Goal: Task Accomplishment & Management: Use online tool/utility

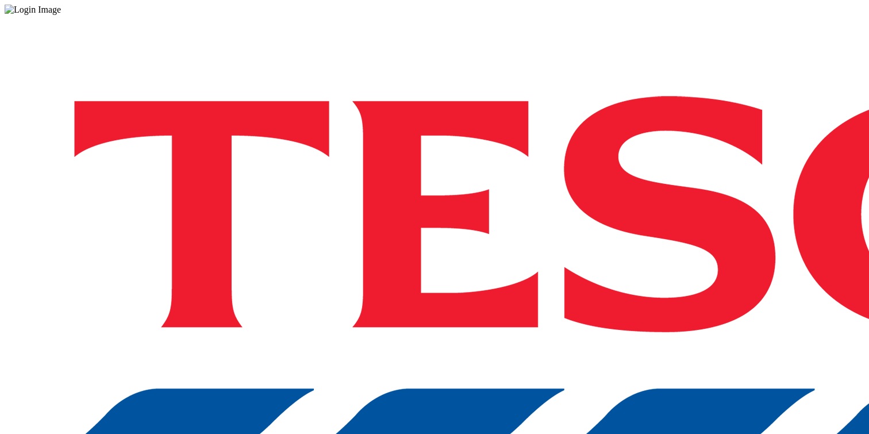
click at [568, 240] on div "Log in to the Spectra’s dashboard using Tesco’s credentials. If you don’t have …" at bounding box center [435, 301] width 860 height 572
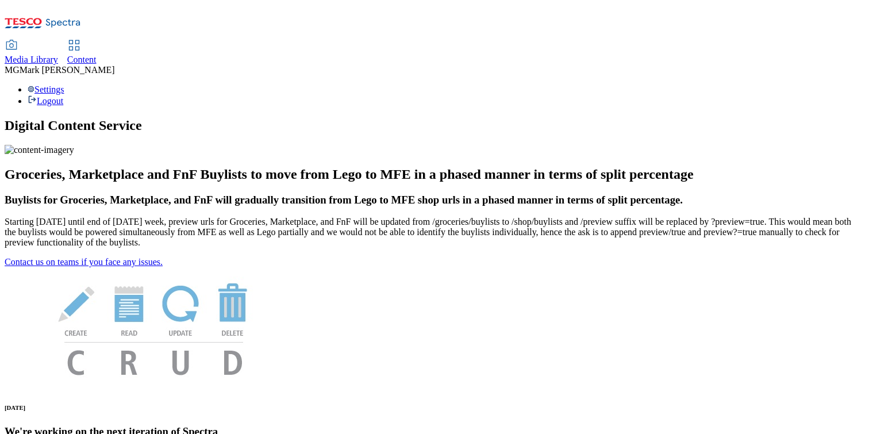
click at [97, 55] on span "Content" at bounding box center [81, 60] width 29 height 10
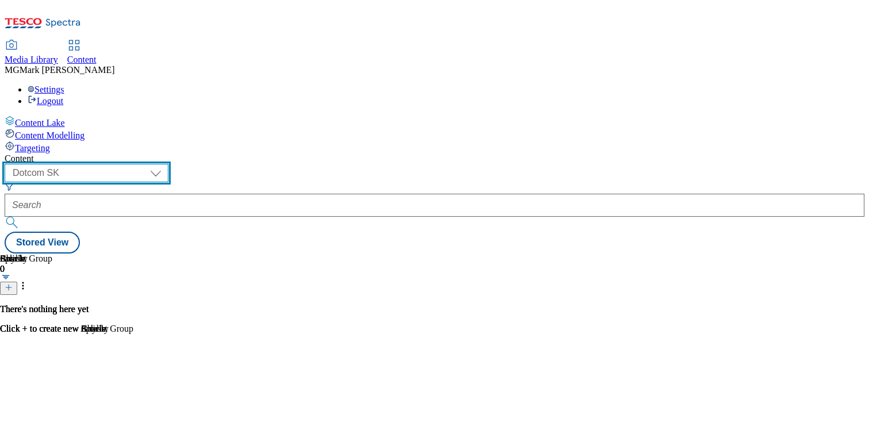
click at [168, 164] on select "Dotcom CZ Dotcom SK ghs-roi ghs-uk Phones UK" at bounding box center [87, 173] width 164 height 18
select select "ghs-uk"
click at [150, 164] on select "Dotcom CZ Dotcom SK ghs-roi ghs-uk Phones UK" at bounding box center [87, 173] width 164 height 18
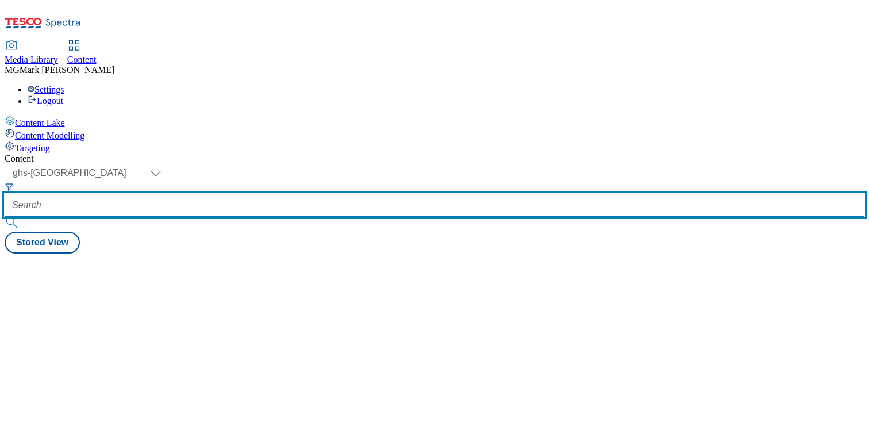
click at [280, 194] on input "text" at bounding box center [435, 205] width 860 height 23
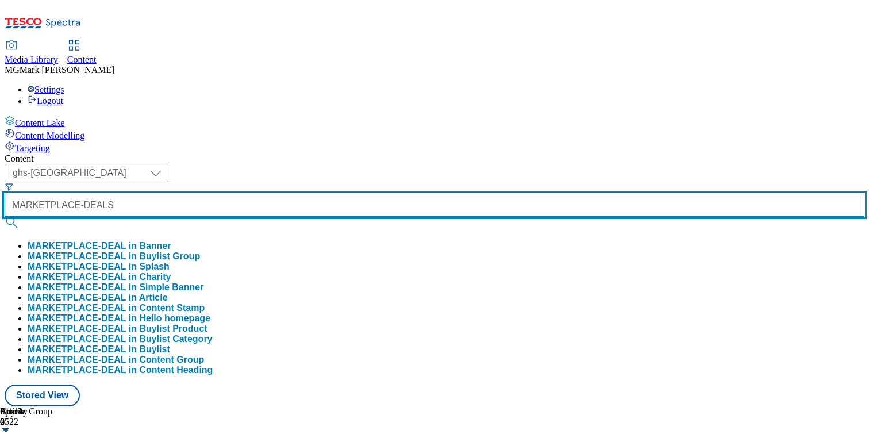
type input "MARKETPLACE-DEALS"
click at [5, 217] on button "submit" at bounding box center [13, 223] width 16 height 12
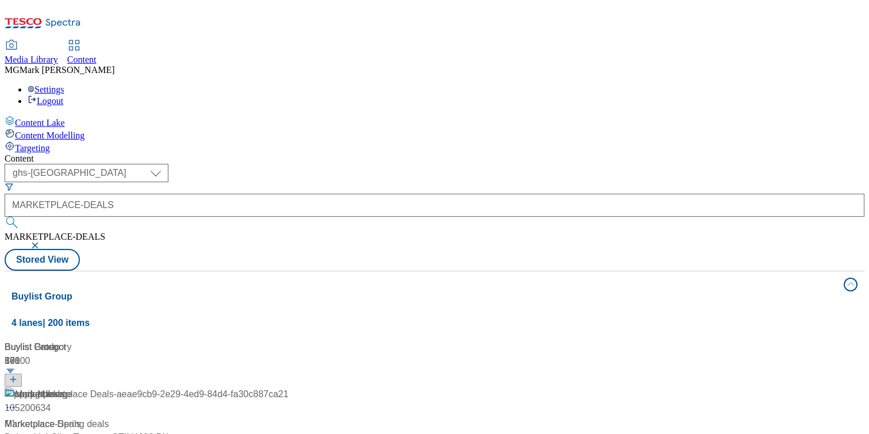
scroll to position [54, 0]
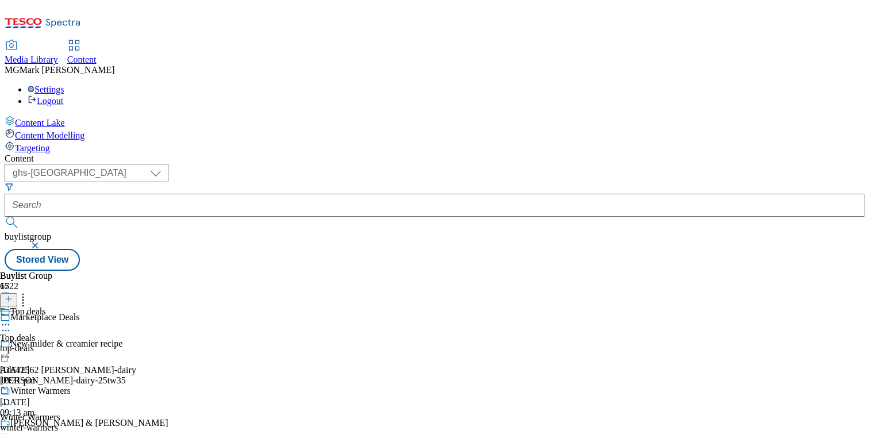
click at [90, 343] on div "top-deals" at bounding box center [45, 348] width 90 height 10
click at [63, 343] on div "top-deals" at bounding box center [31, 348] width 63 height 10
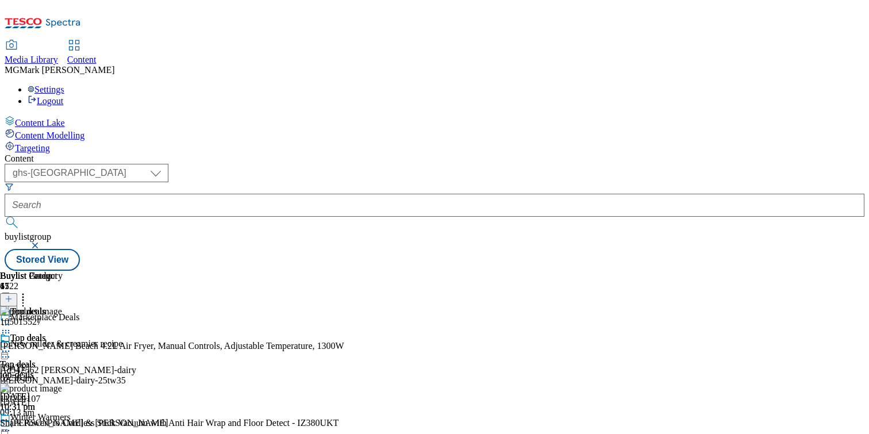
scroll to position [0, 149]
click at [13, 295] on icon at bounding box center [9, 299] width 8 height 8
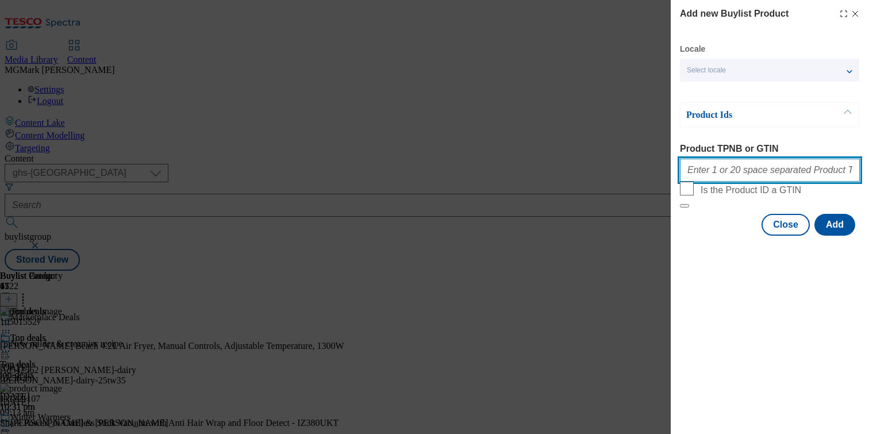
click at [740, 181] on input "Product TPNB or GTIN" at bounding box center [770, 170] width 180 height 23
paste input "105015528 105015522 105968125 105234814 105234873 106125237 105234832 105234892…"
type input "105015528 105015522 105968125 105234814 105234873 106125237 105234832 105234892…"
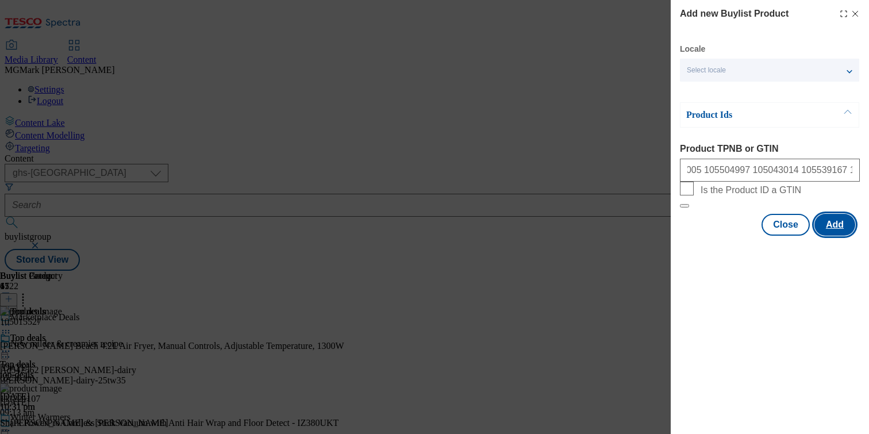
click at [836, 236] on button "Add" at bounding box center [835, 225] width 41 height 22
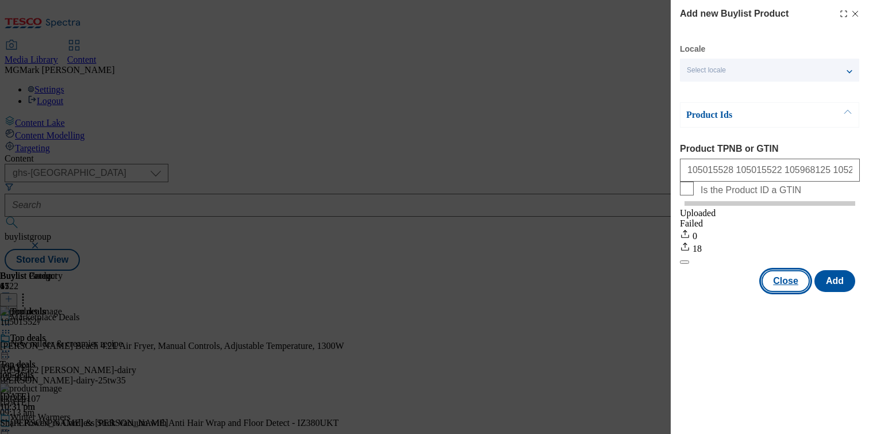
click at [790, 292] on button "Close" at bounding box center [786, 281] width 48 height 22
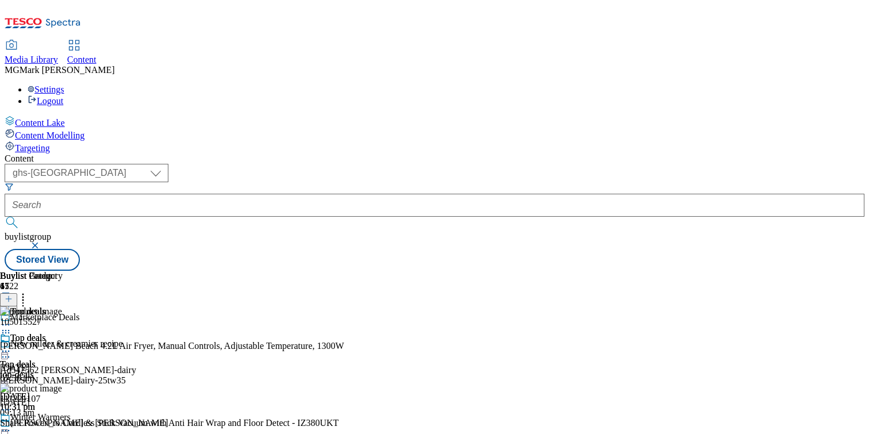
scroll to position [2513, 0]
click at [13, 295] on icon at bounding box center [9, 299] width 8 height 8
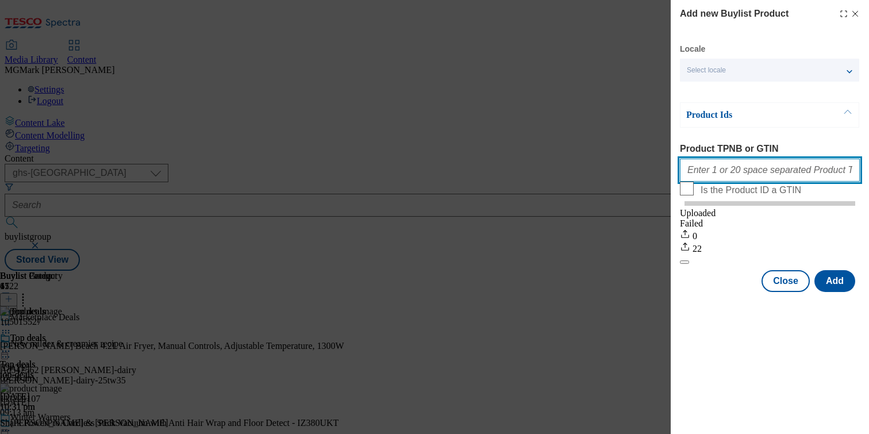
click at [759, 173] on input "Product TPNB or GTIN" at bounding box center [770, 170] width 180 height 23
paste input "105015528 105015522 105968125 105234814 105234873 106125237 105234832 105234892…"
type input "105015528 105015522 105968125 105234814 105234873 106125237 105234832 105234892…"
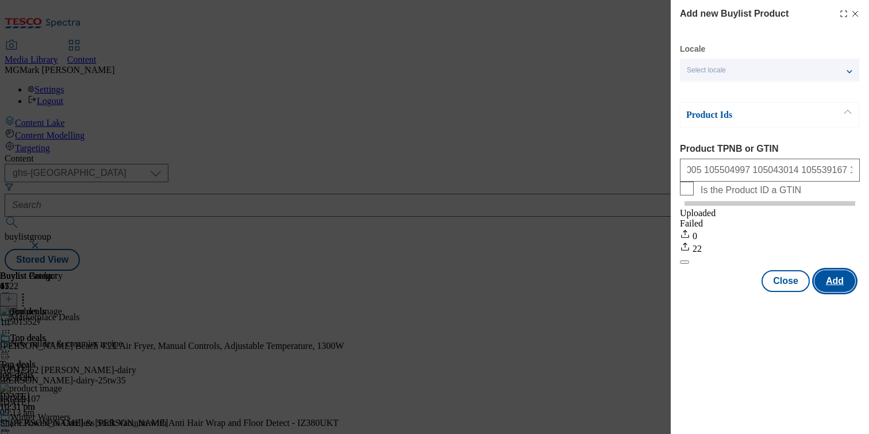
scroll to position [0, 0]
click at [837, 292] on button "Add" at bounding box center [835, 281] width 41 height 22
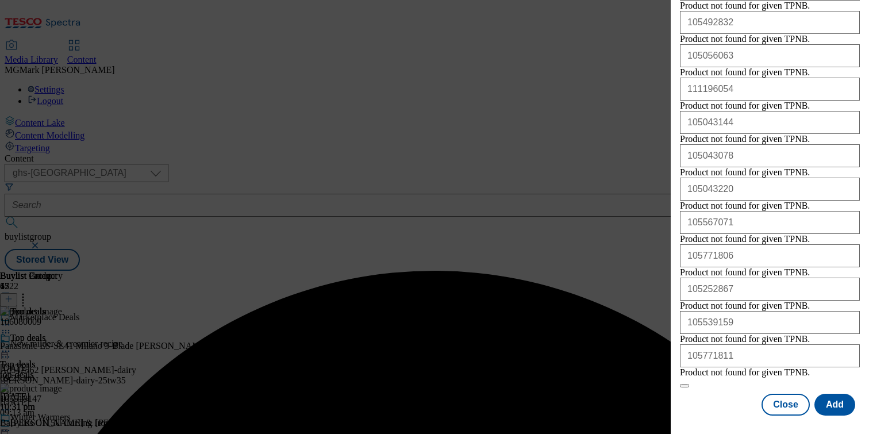
scroll to position [2305, 0]
click at [788, 404] on button "Close" at bounding box center [786, 405] width 48 height 22
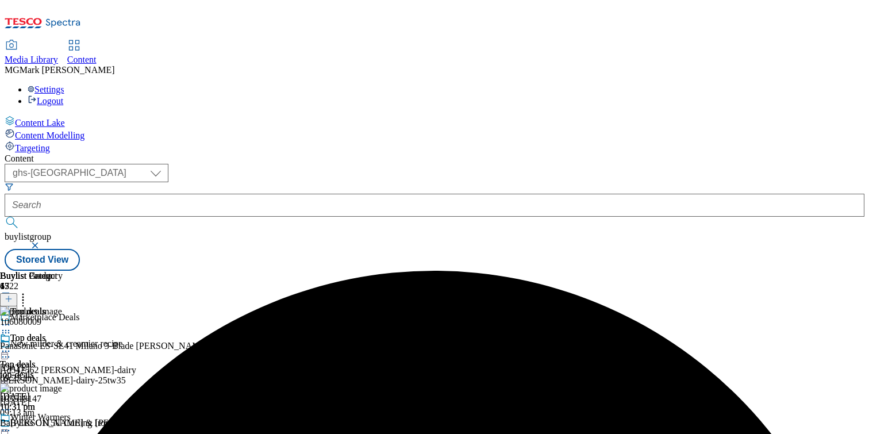
scroll to position [0, 151]
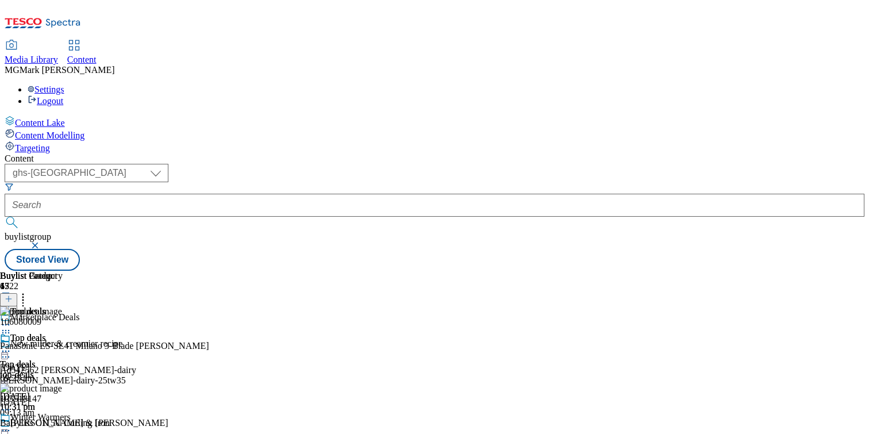
click at [29, 292] on icon at bounding box center [23, 298] width 12 height 12
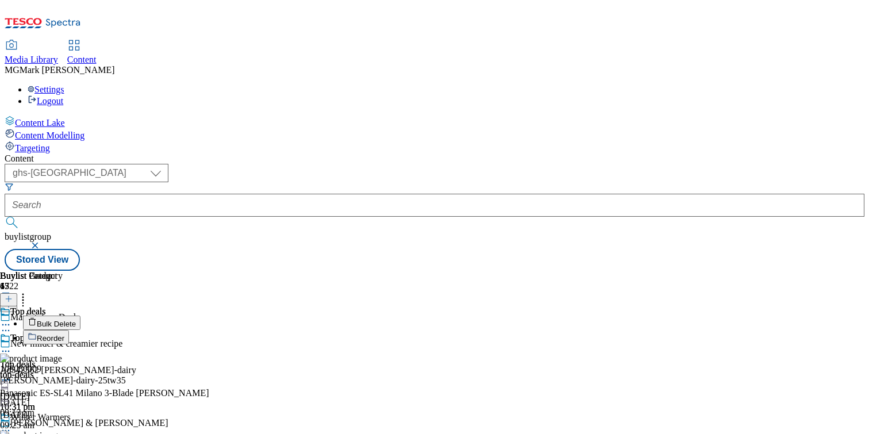
click at [76, 320] on span "Bulk Delete" at bounding box center [56, 324] width 39 height 9
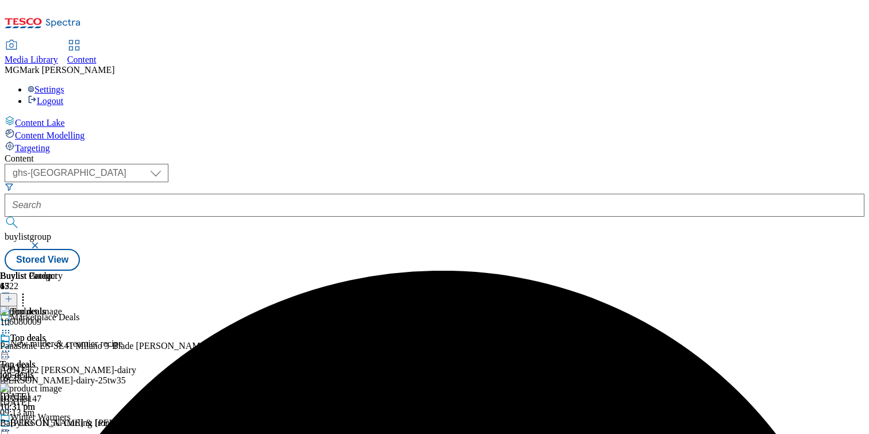
click at [12, 346] on icon at bounding box center [6, 352] width 12 height 12
click at [74, 434] on span "Un-preview" at bounding box center [55, 442] width 39 height 9
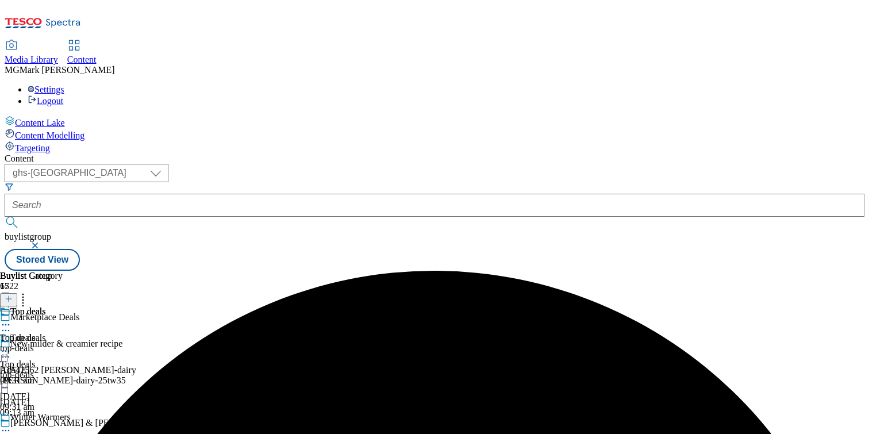
click at [63, 343] on div "top-deals" at bounding box center [31, 348] width 63 height 10
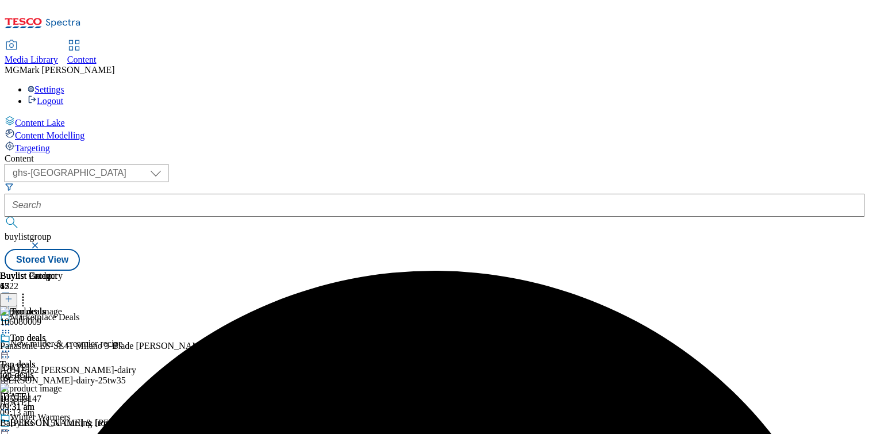
scroll to position [0, 151]
click at [29, 292] on icon at bounding box center [23, 298] width 12 height 12
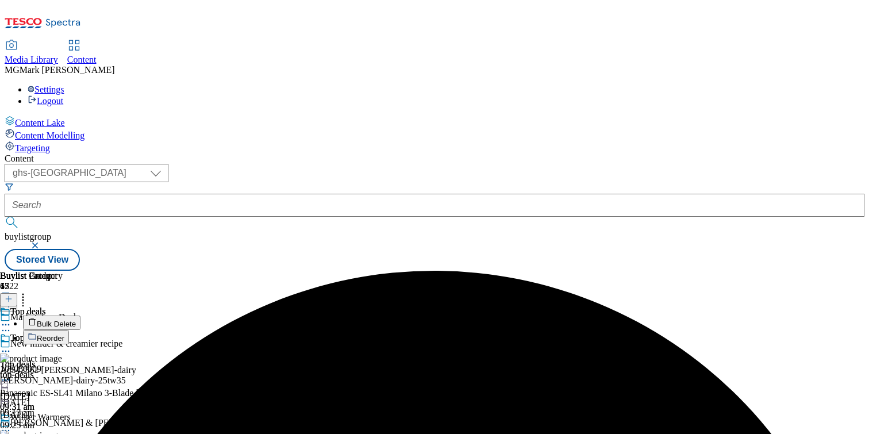
click at [344, 316] on li "Bulk Delete" at bounding box center [183, 323] width 321 height 14
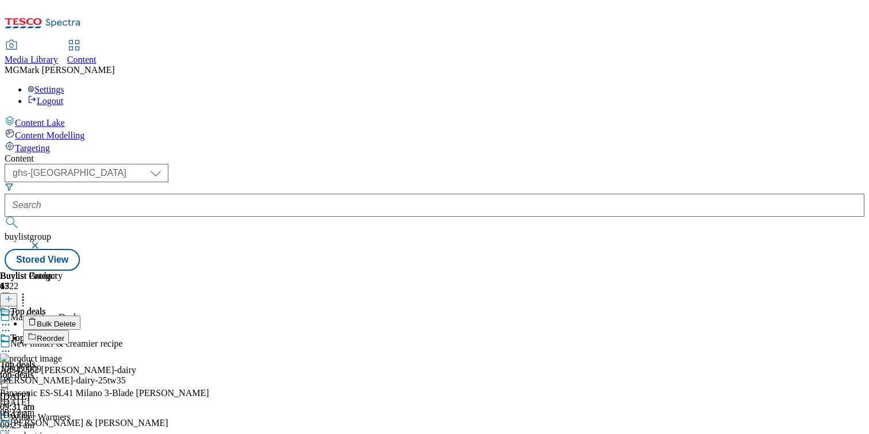
click at [76, 320] on span "Bulk Delete" at bounding box center [56, 324] width 39 height 9
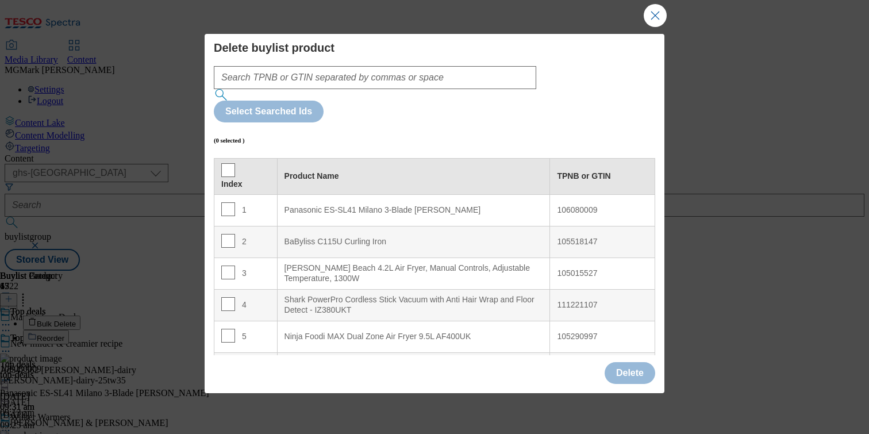
click at [217, 158] on th "Index" at bounding box center [245, 176] width 63 height 36
click at [228, 163] on input "Modal" at bounding box center [228, 170] width 14 height 14
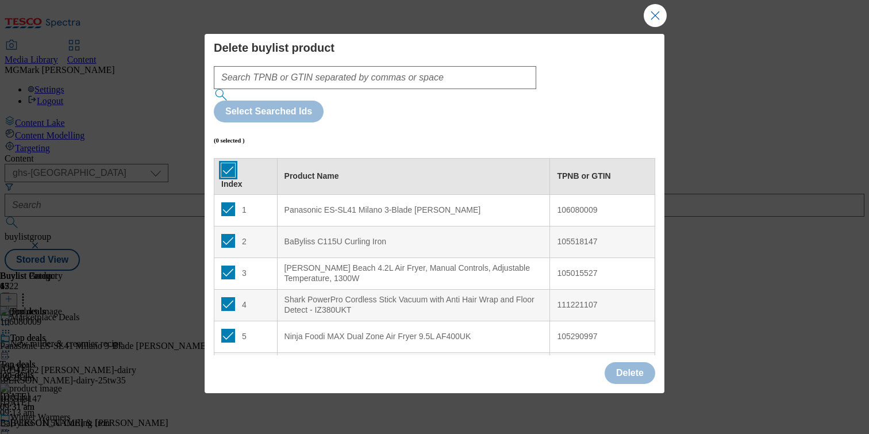
checkbox input "true"
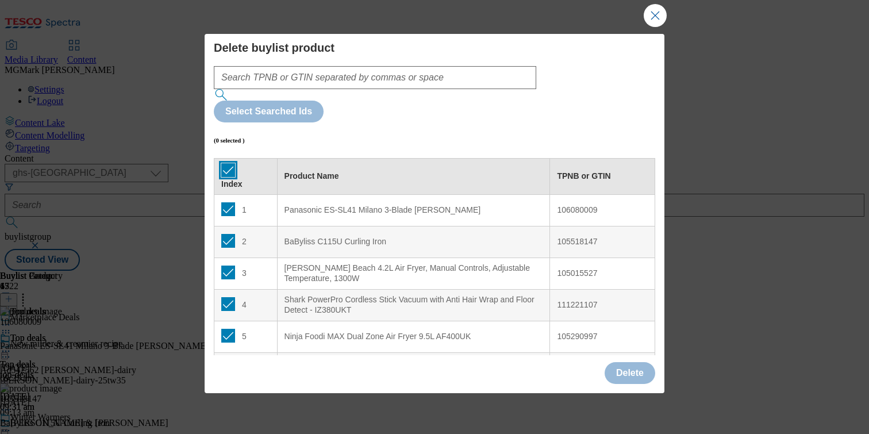
checkbox input "true"
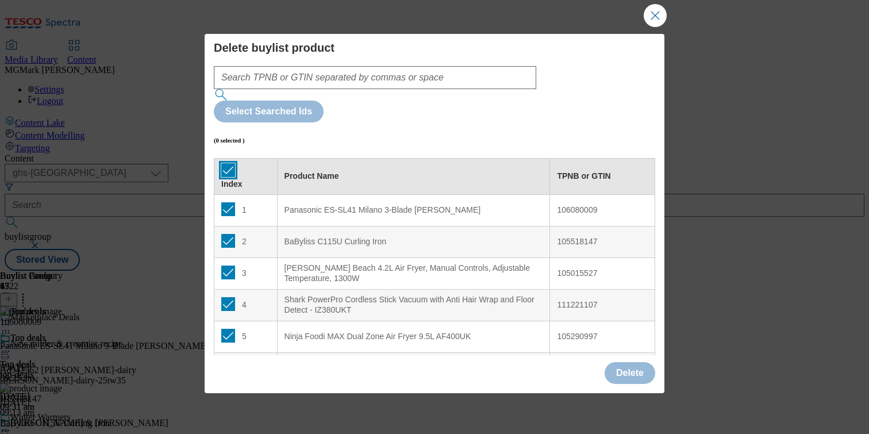
checkbox input "true"
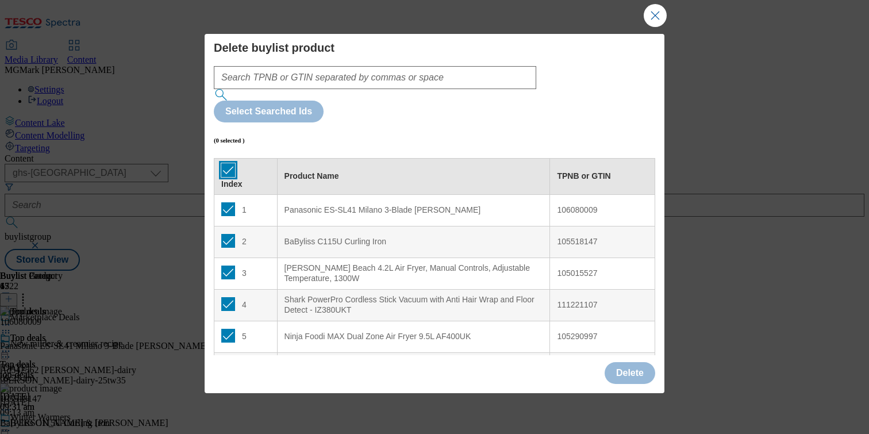
checkbox input "true"
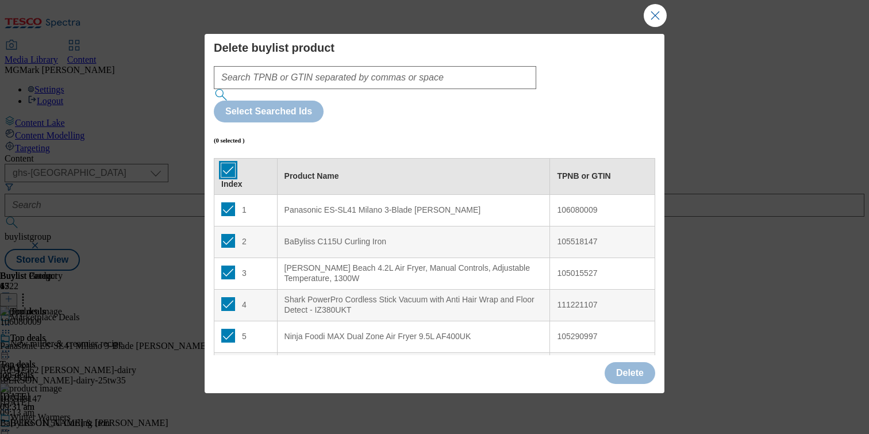
checkbox input "true"
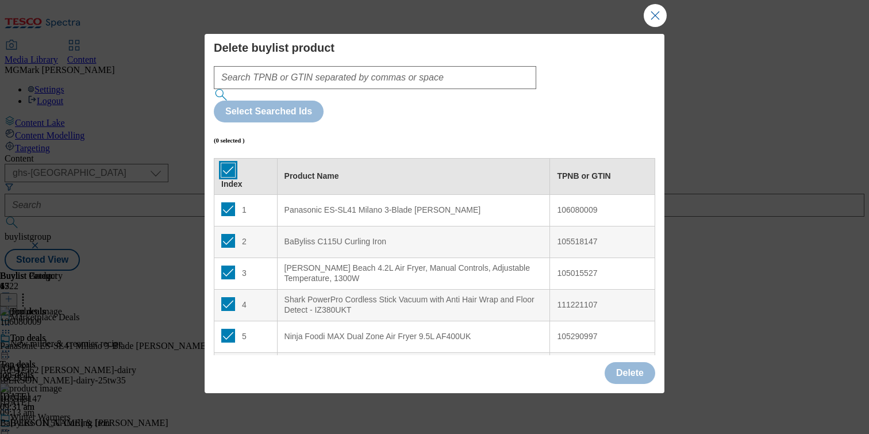
checkbox input "true"
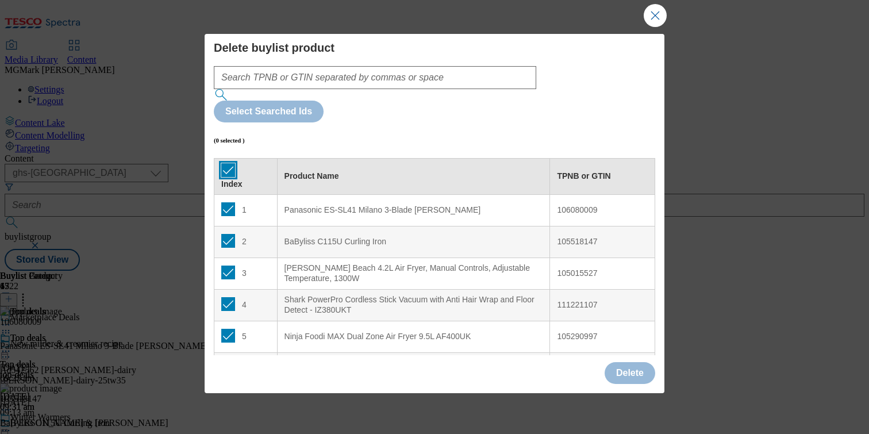
checkbox input "true"
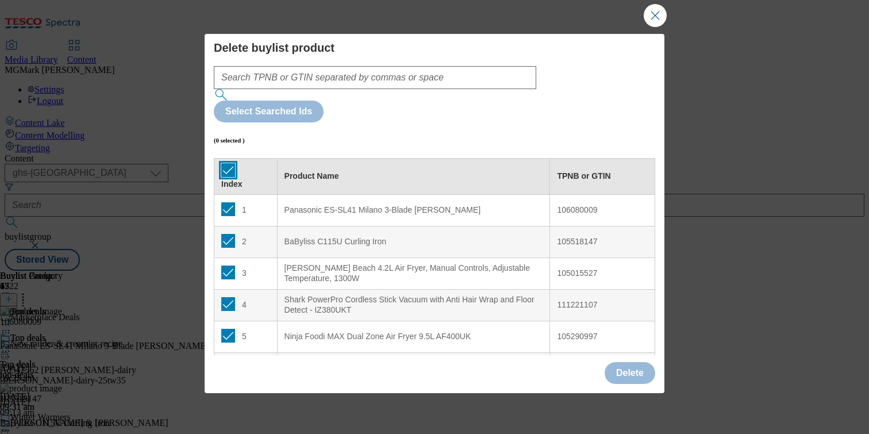
checkbox input "true"
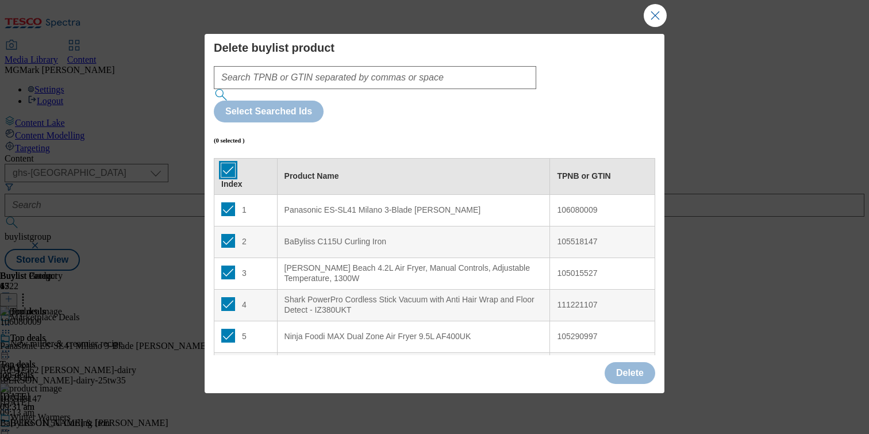
checkbox input "true"
click at [643, 374] on button "Delete" at bounding box center [630, 373] width 51 height 22
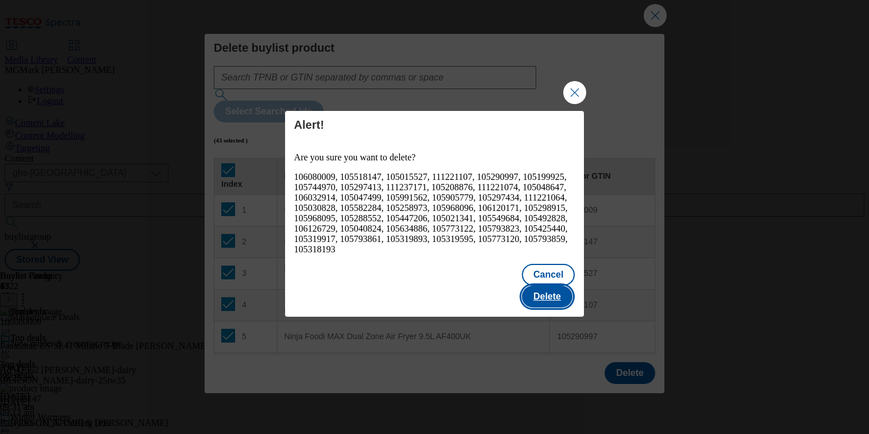
click at [556, 286] on button "Delete" at bounding box center [547, 297] width 51 height 22
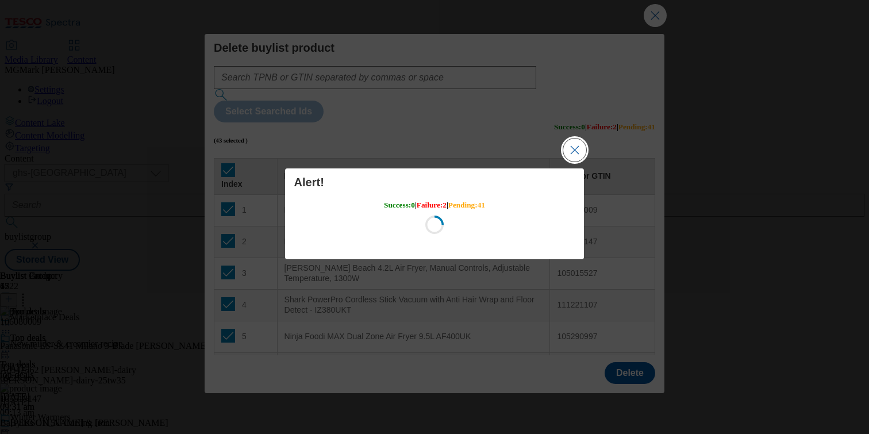
click at [574, 152] on button "Close Modal" at bounding box center [575, 150] width 23 height 23
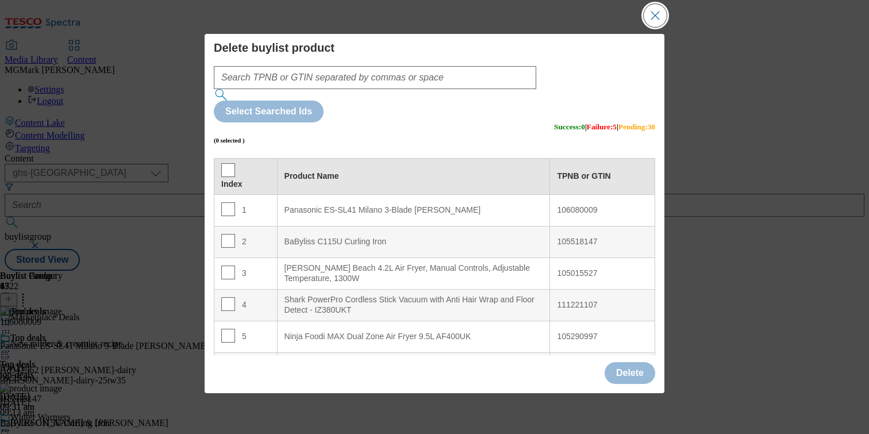
click at [659, 7] on button "Close Modal" at bounding box center [655, 15] width 23 height 23
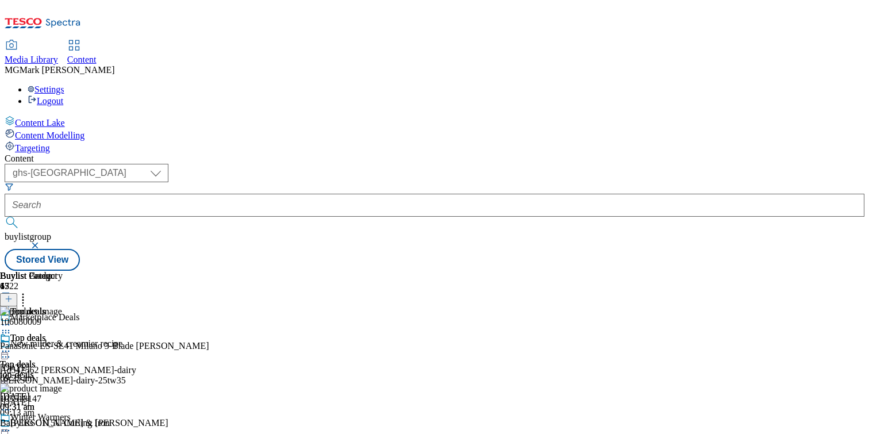
click at [10, 351] on circle at bounding box center [9, 352] width 2 height 2
click at [63, 333] on div "Top deals Top deals top-deals 15 Oct 2025 09:31 am" at bounding box center [31, 372] width 63 height 79
click at [12, 346] on icon at bounding box center [6, 352] width 12 height 12
click at [63, 424] on span "Preview" at bounding box center [49, 428] width 27 height 9
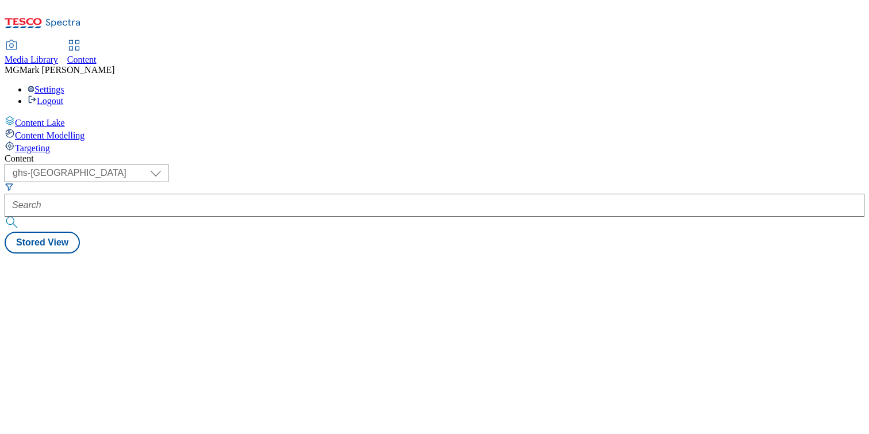
select select "ghs-[GEOGRAPHIC_DATA]"
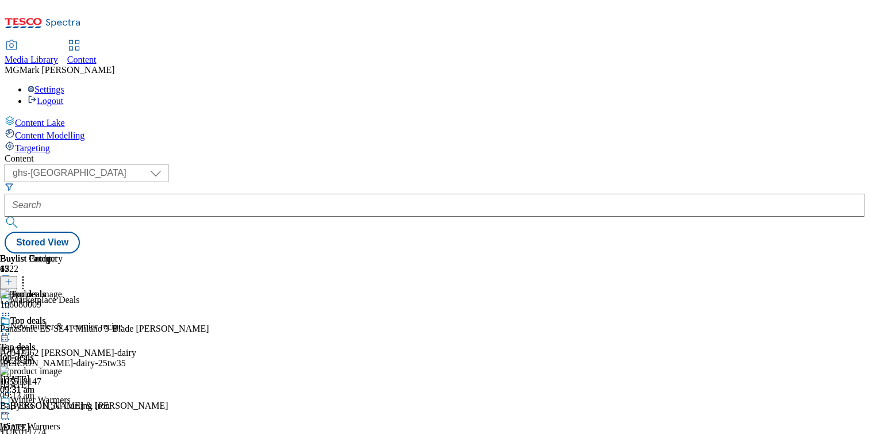
scroll to position [0, 151]
click at [12, 328] on icon at bounding box center [6, 334] width 12 height 12
click at [63, 407] on span "Preview" at bounding box center [49, 411] width 27 height 9
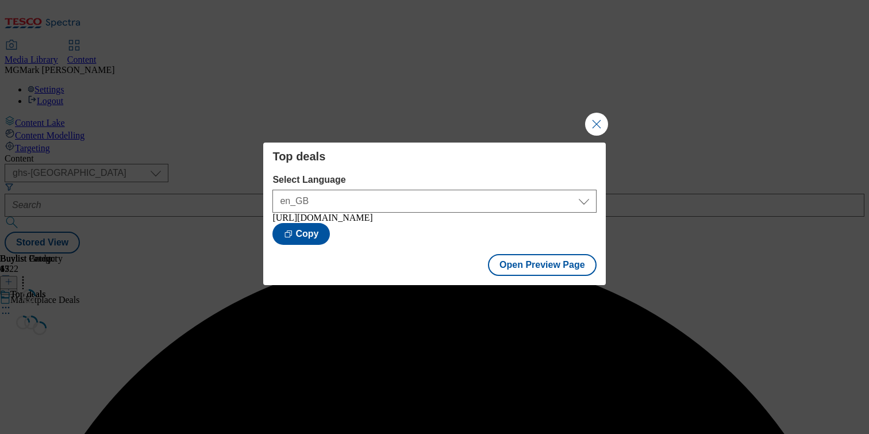
scroll to position [0, 0]
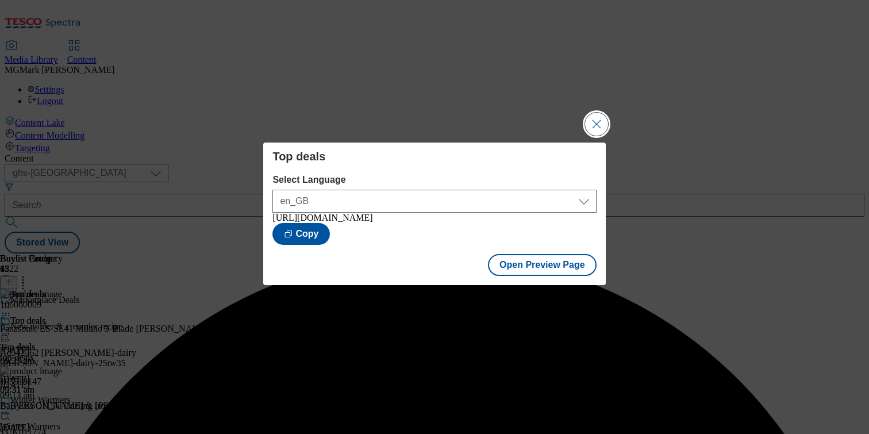
click at [595, 125] on button "Close Modal" at bounding box center [596, 124] width 23 height 23
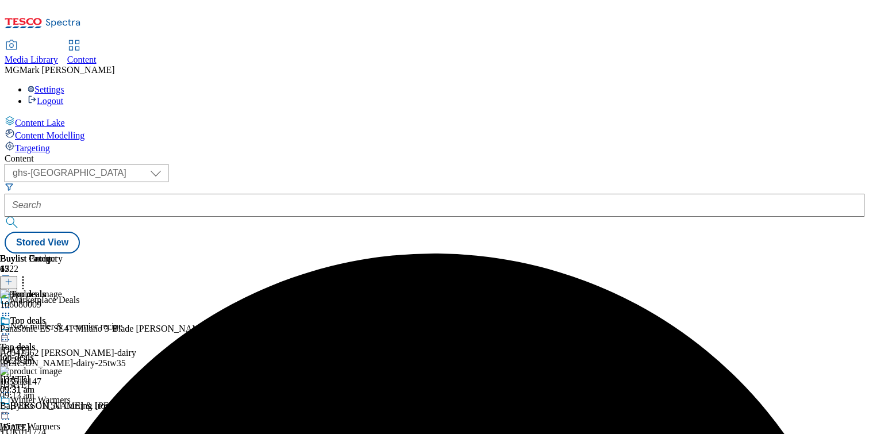
click at [12, 328] on icon at bounding box center [6, 334] width 12 height 12
click at [74, 420] on span "Un-preview" at bounding box center [55, 424] width 39 height 9
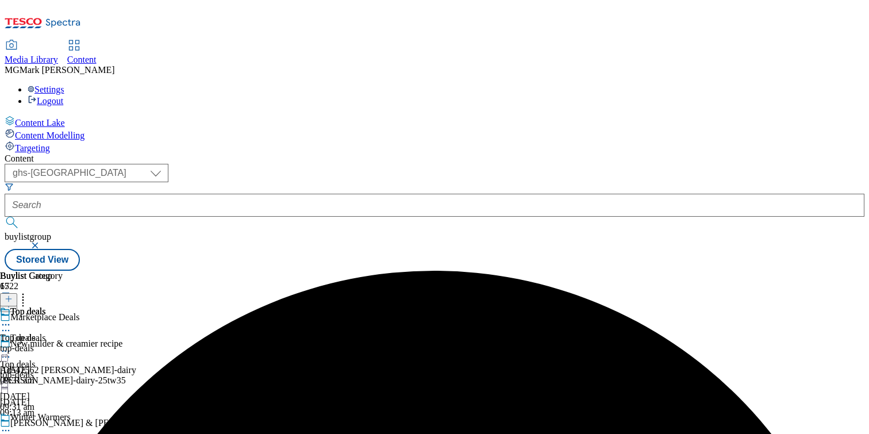
click at [63, 343] on div "top-deals" at bounding box center [31, 348] width 63 height 10
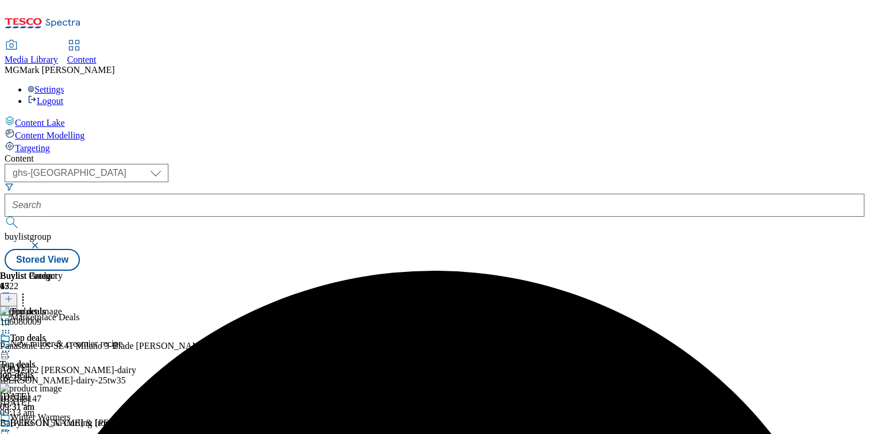
click at [29, 292] on icon at bounding box center [23, 298] width 12 height 12
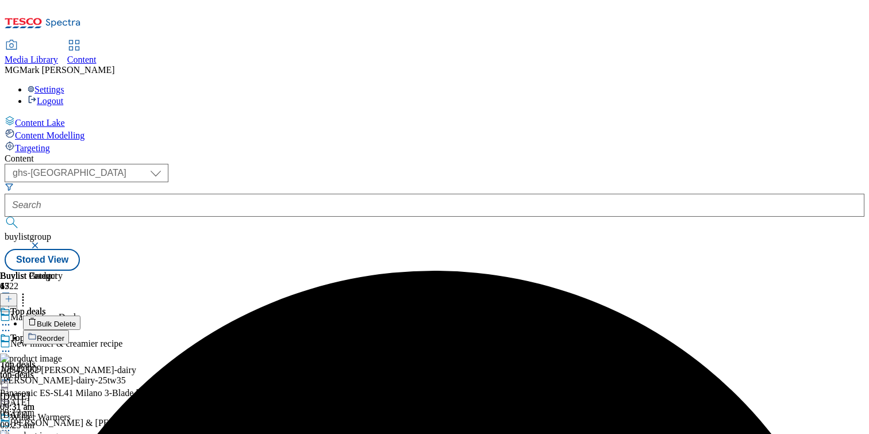
click at [76, 320] on span "Bulk Delete" at bounding box center [56, 324] width 39 height 9
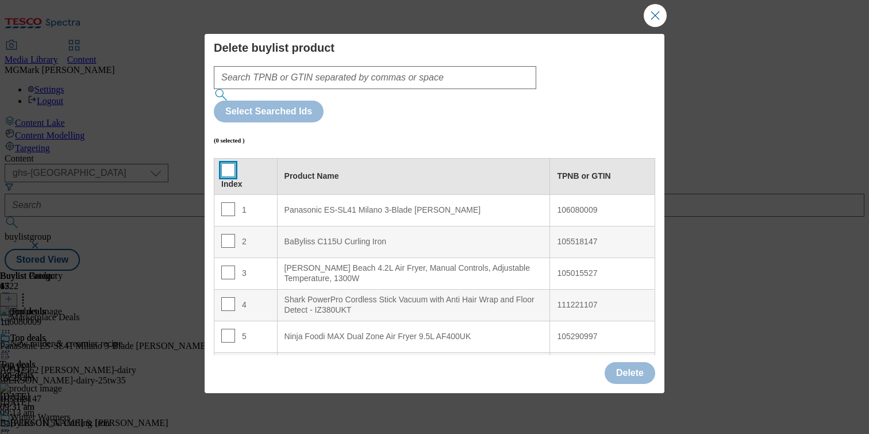
click at [228, 163] on input "Modal" at bounding box center [228, 170] width 14 height 14
checkbox input "true"
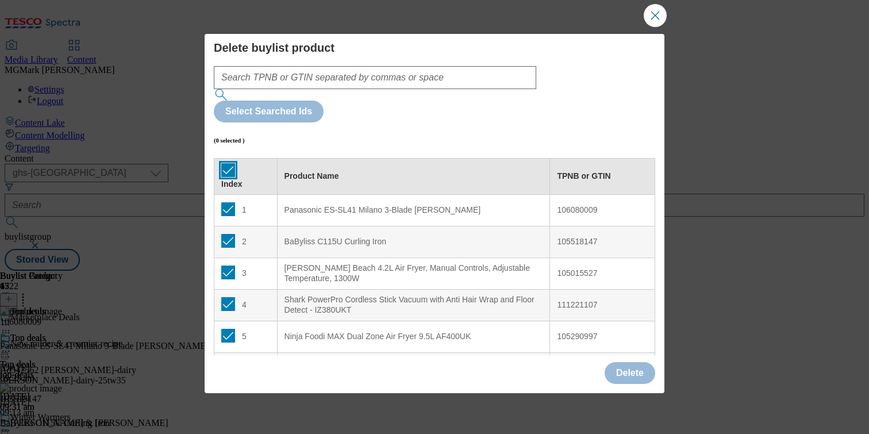
checkbox input "true"
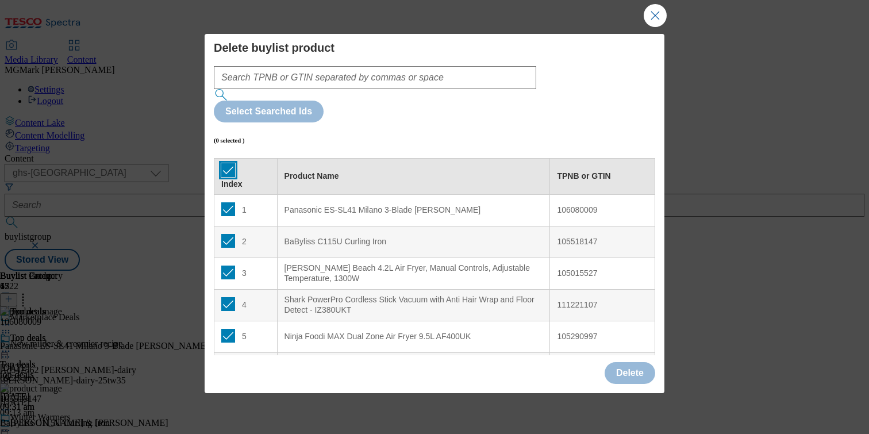
checkbox input "true"
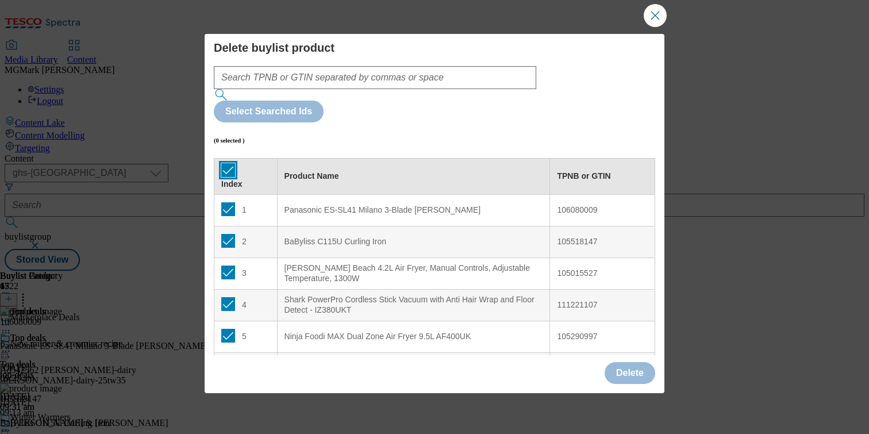
checkbox input "true"
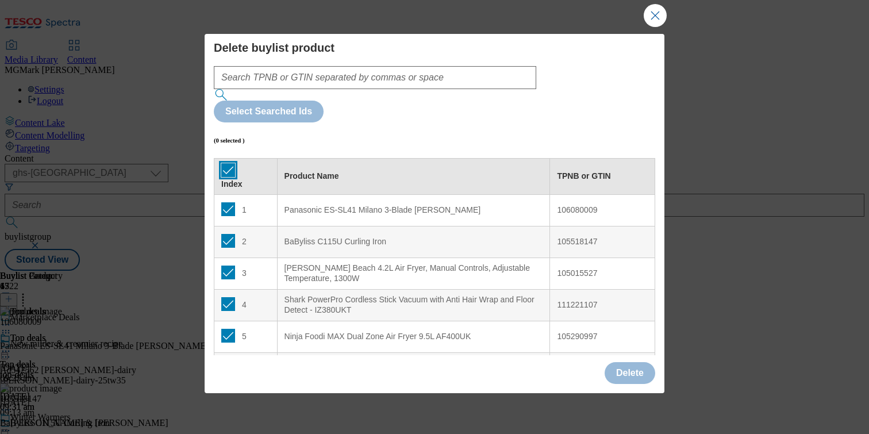
checkbox input "true"
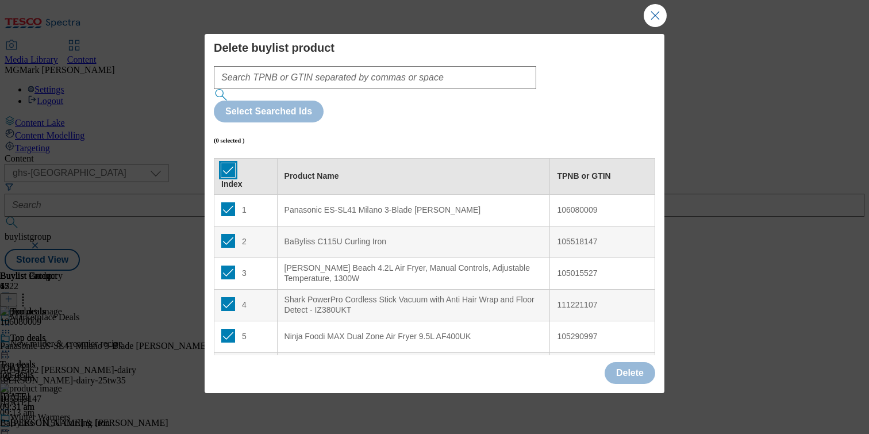
checkbox input "true"
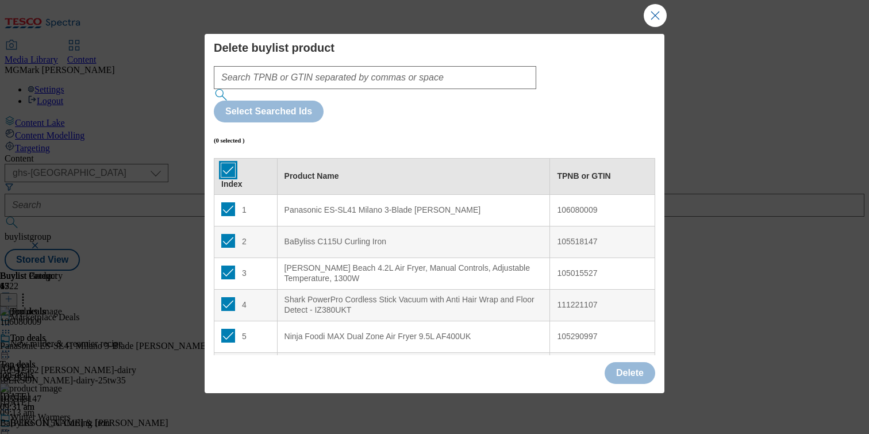
checkbox input "true"
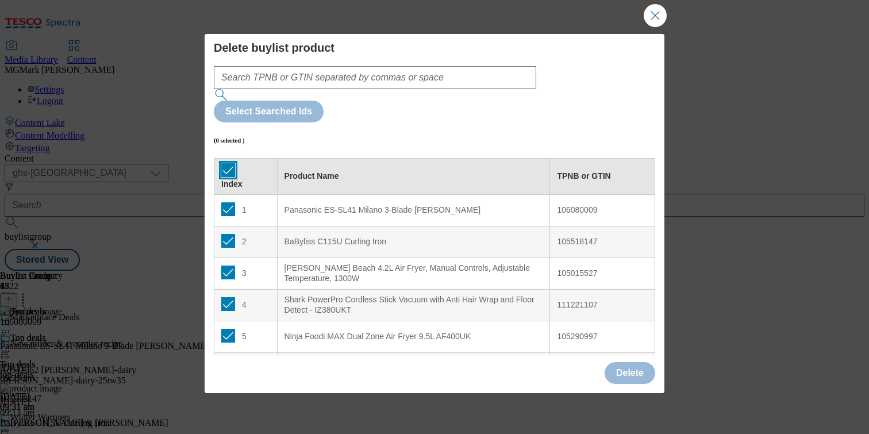
checkbox input "true"
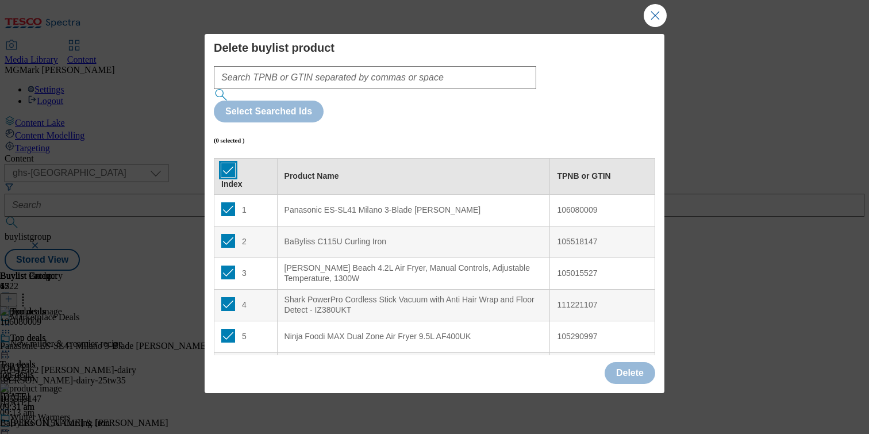
checkbox input "true"
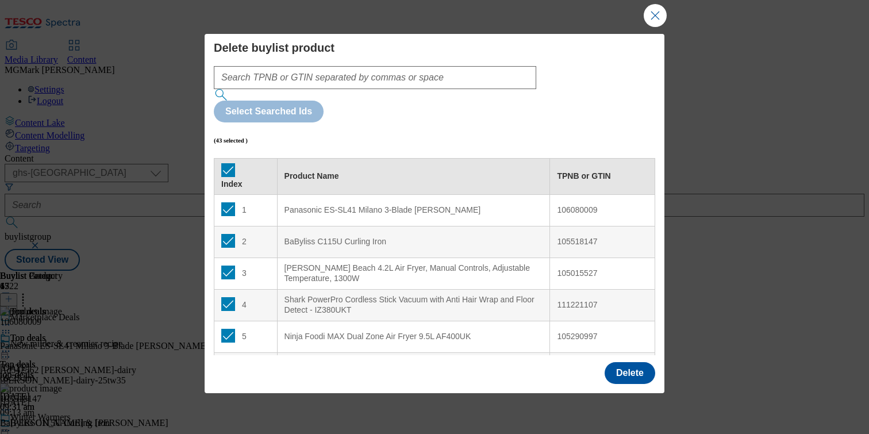
click at [605, 362] on div "Delete" at bounding box center [630, 373] width 51 height 22
click at [618, 363] on button "Delete" at bounding box center [630, 373] width 51 height 22
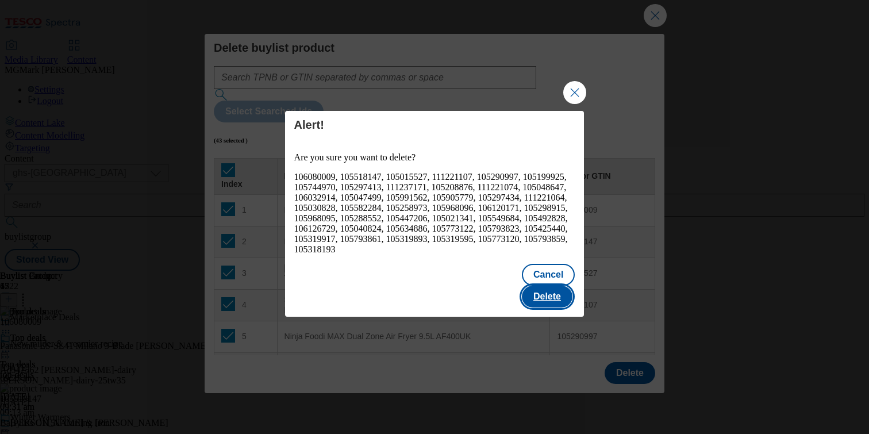
click at [556, 289] on button "Delete" at bounding box center [547, 297] width 51 height 22
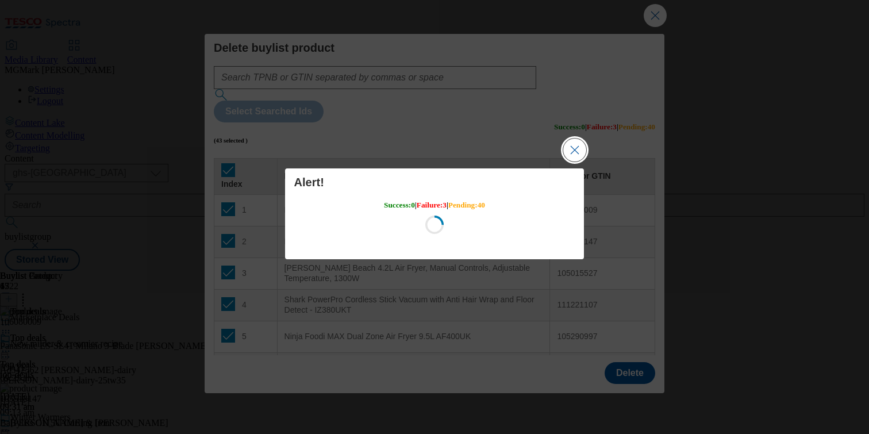
click at [578, 160] on button "Close Modal" at bounding box center [575, 150] width 23 height 23
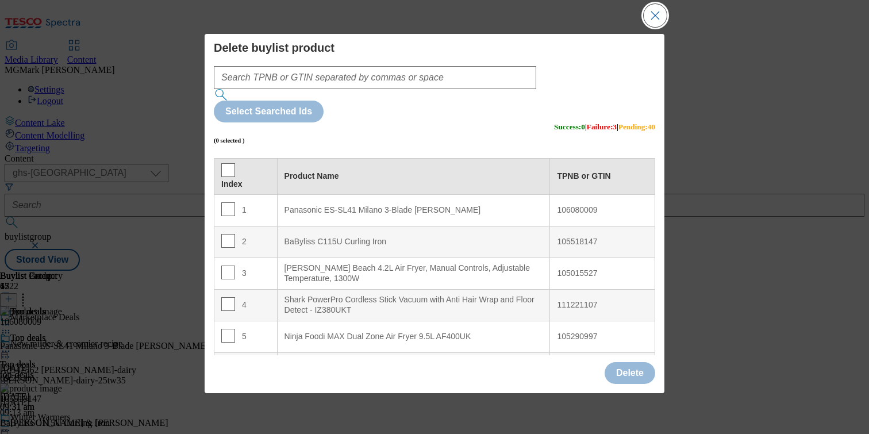
click at [652, 17] on button "Close Modal" at bounding box center [655, 15] width 23 height 23
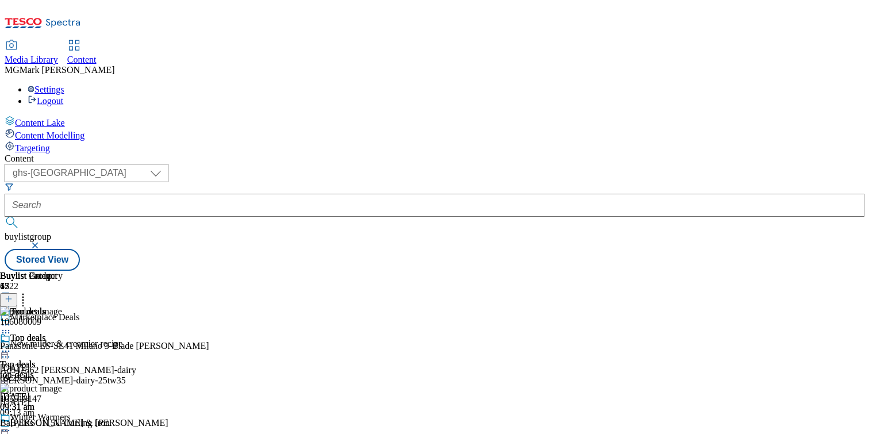
click at [90, 333] on div "Top deals" at bounding box center [45, 346] width 90 height 26
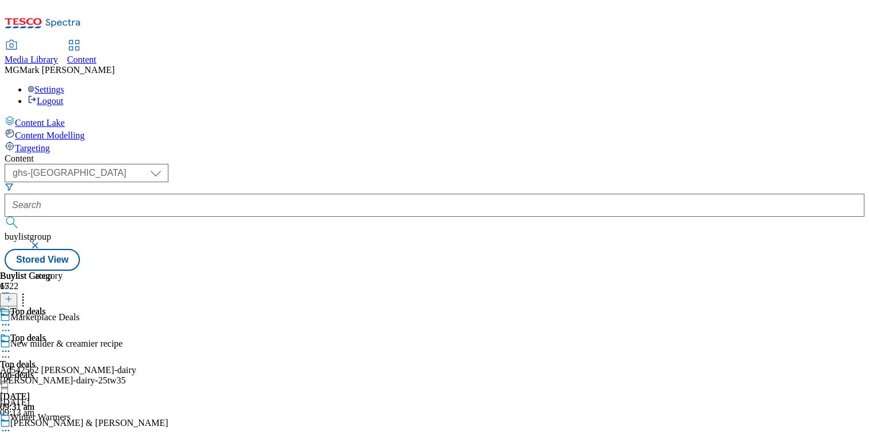
click at [90, 346] on div at bounding box center [45, 353] width 90 height 14
click at [63, 424] on span "Preview" at bounding box center [49, 428] width 27 height 9
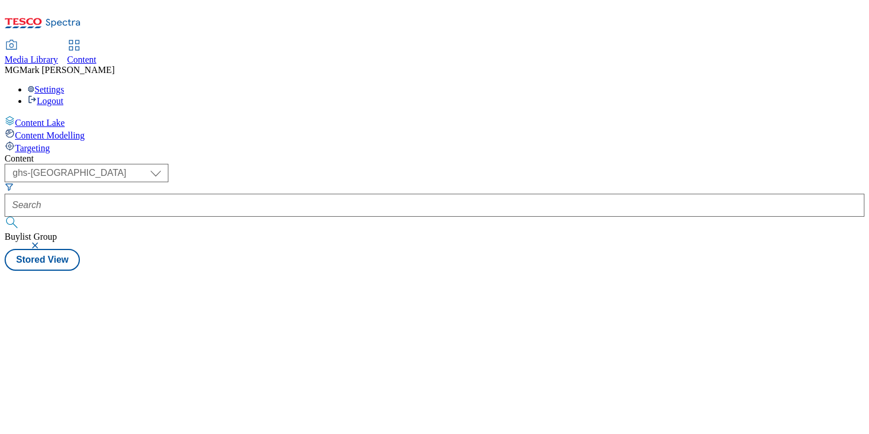
select select "ghs-[GEOGRAPHIC_DATA]"
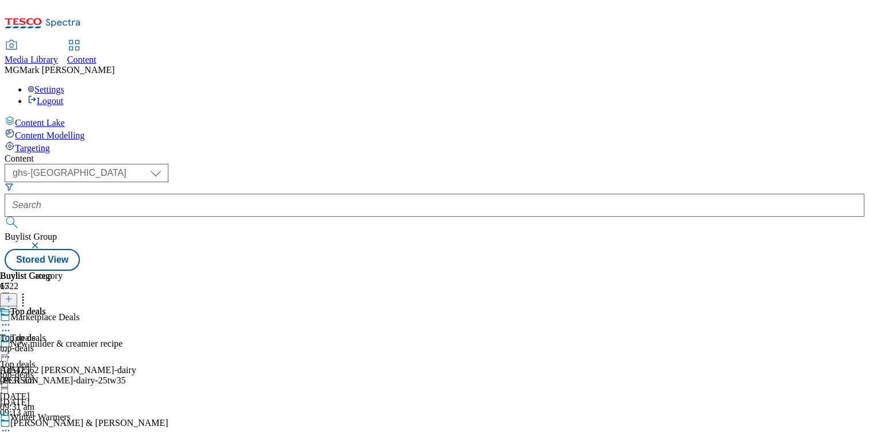
click at [12, 346] on icon at bounding box center [6, 352] width 12 height 12
click at [63, 424] on span "Preview" at bounding box center [49, 428] width 27 height 9
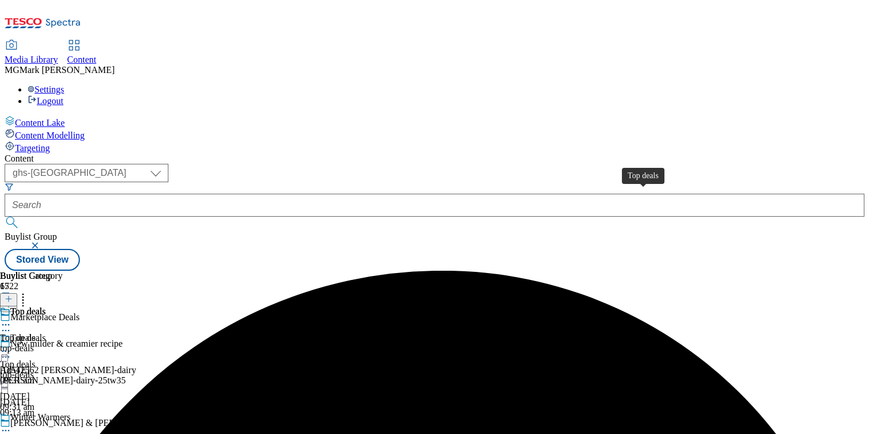
click at [63, 343] on div "top-deals" at bounding box center [31, 348] width 63 height 10
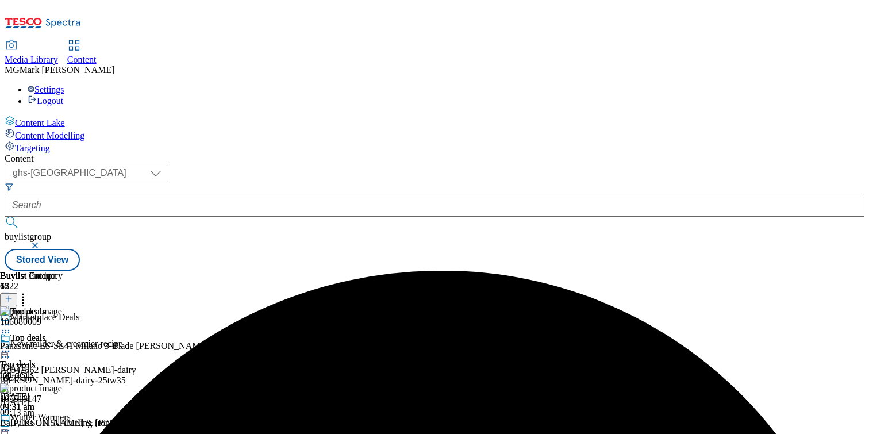
click at [12, 346] on icon at bounding box center [6, 352] width 12 height 12
click at [63, 424] on span "Preview" at bounding box center [49, 428] width 27 height 9
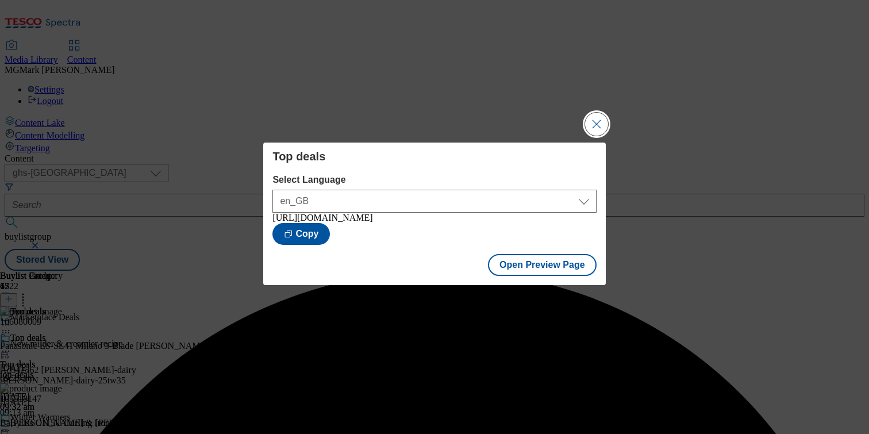
click at [595, 121] on button "Close Modal" at bounding box center [596, 124] width 23 height 23
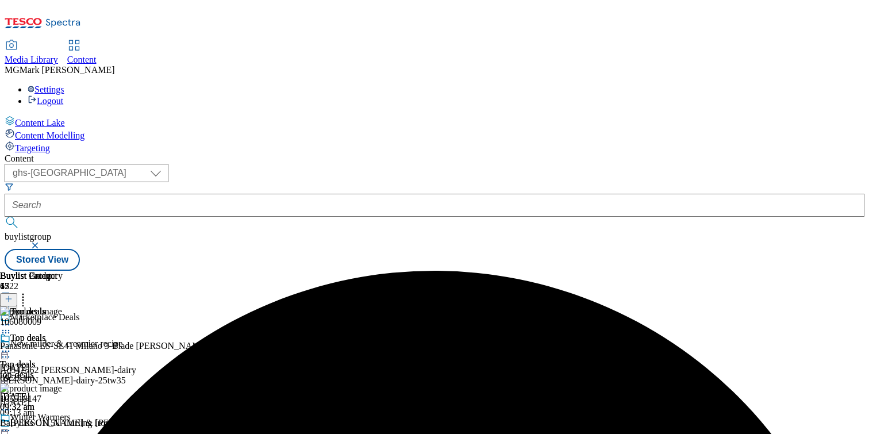
click at [12, 346] on icon at bounding box center [6, 352] width 12 height 12
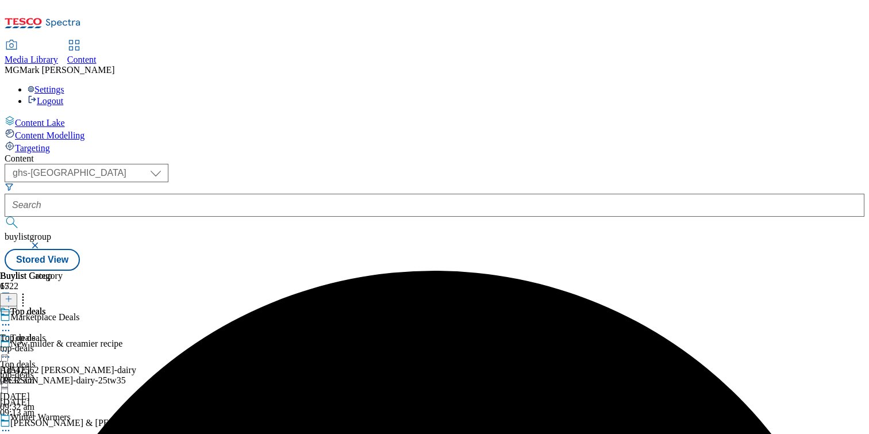
click at [12, 346] on icon at bounding box center [6, 352] width 12 height 12
click at [63, 343] on div "top-deals" at bounding box center [31, 348] width 63 height 10
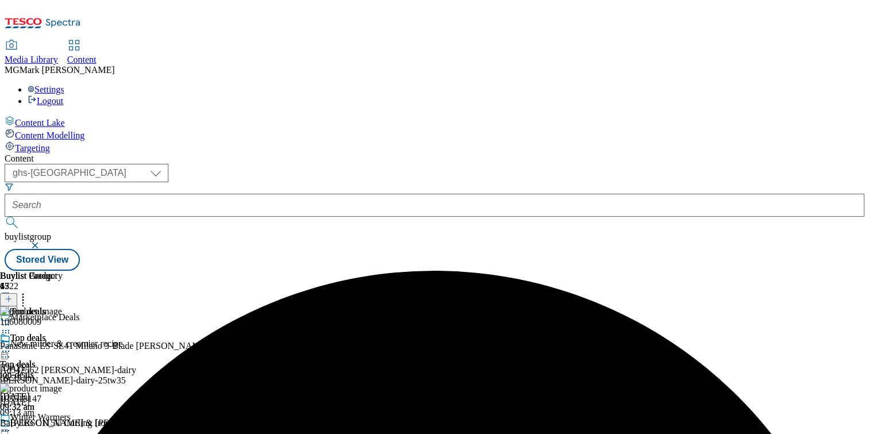
scroll to position [0, 151]
click at [29, 292] on icon at bounding box center [23, 298] width 12 height 12
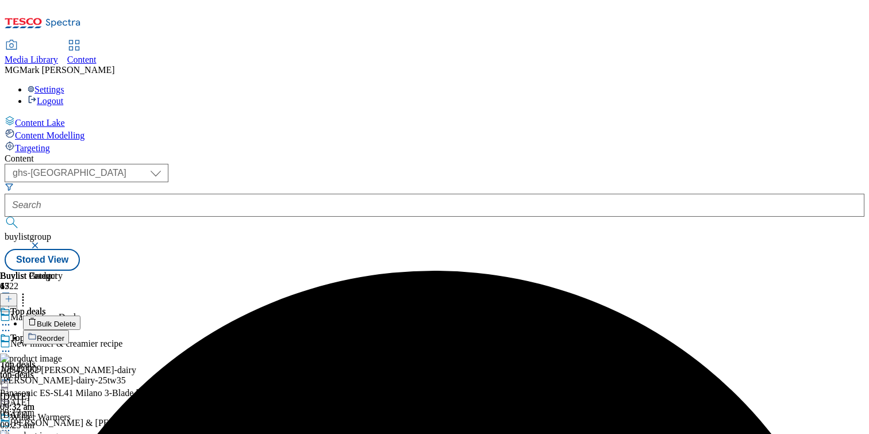
click at [81, 316] on button "Bulk Delete" at bounding box center [52, 323] width 58 height 14
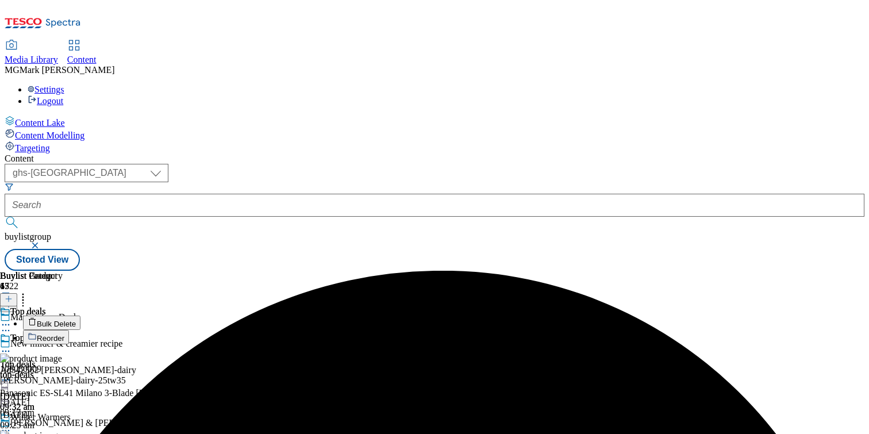
click at [76, 320] on span "Bulk Delete" at bounding box center [56, 324] width 39 height 9
click at [12, 346] on icon at bounding box center [6, 352] width 12 height 12
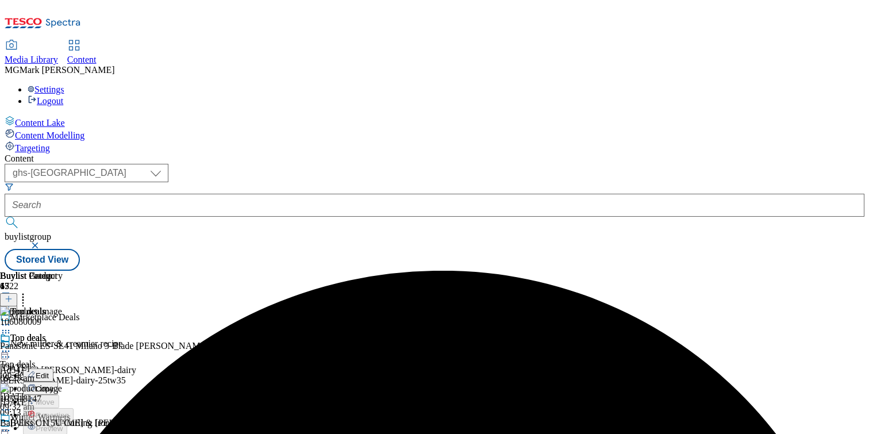
click at [74, 434] on span "Un-preview" at bounding box center [55, 442] width 39 height 9
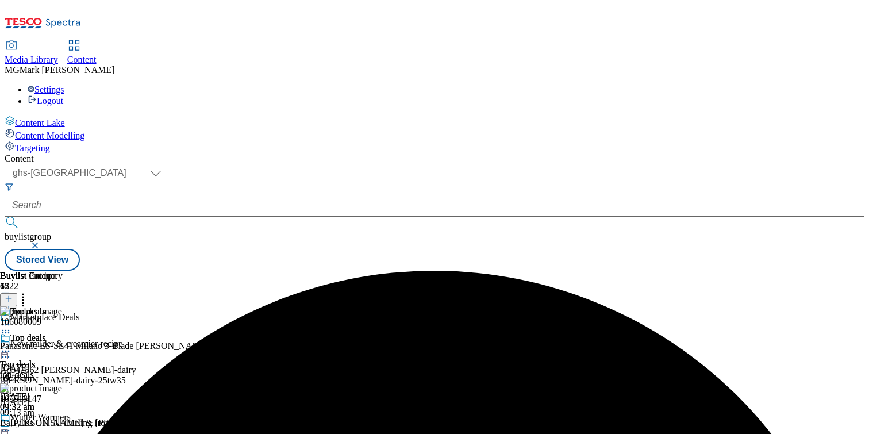
click at [29, 292] on icon at bounding box center [23, 298] width 12 height 12
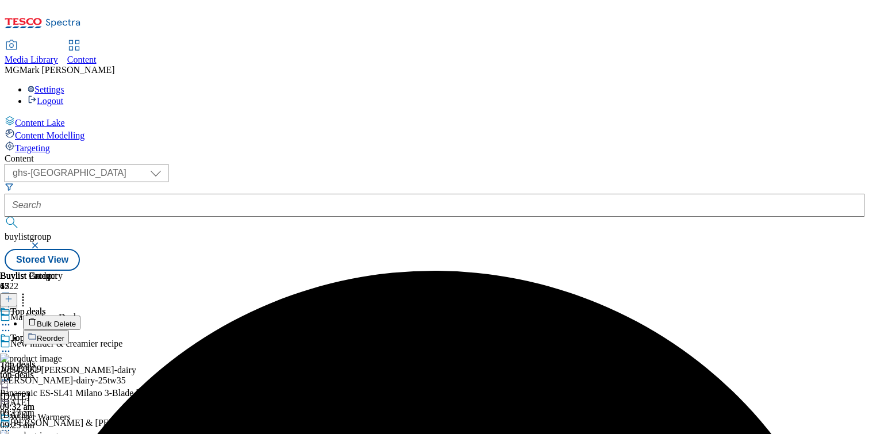
click at [76, 320] on span "Bulk Delete" at bounding box center [56, 324] width 39 height 9
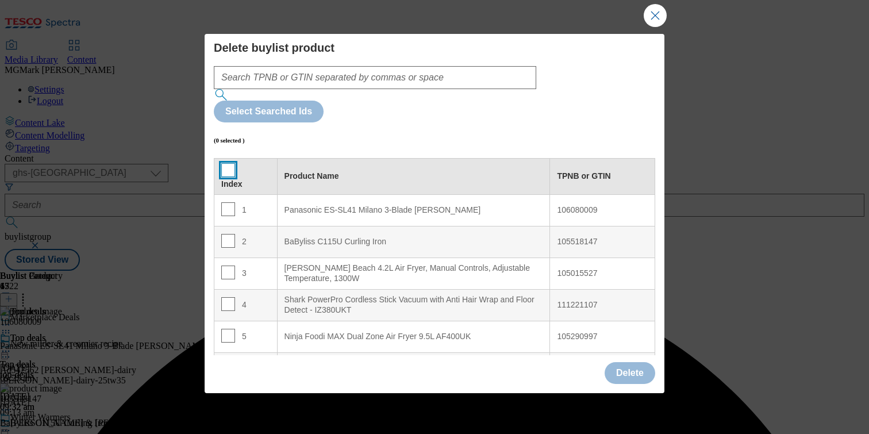
click at [229, 163] on input "Modal" at bounding box center [228, 170] width 14 height 14
checkbox input "true"
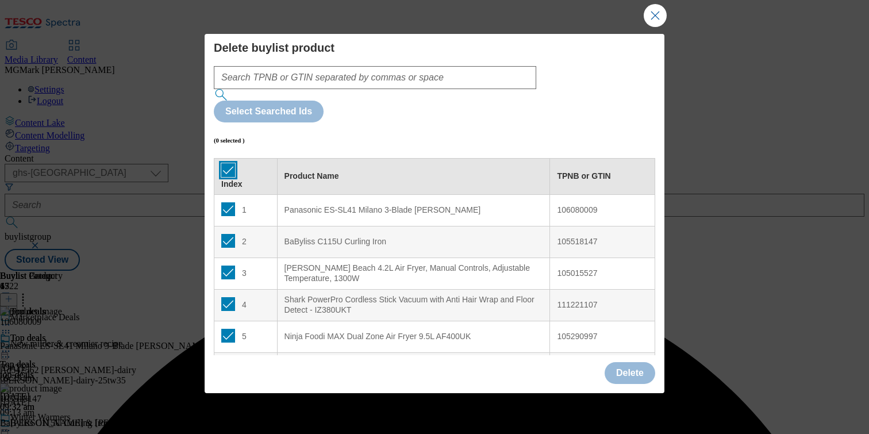
checkbox input "true"
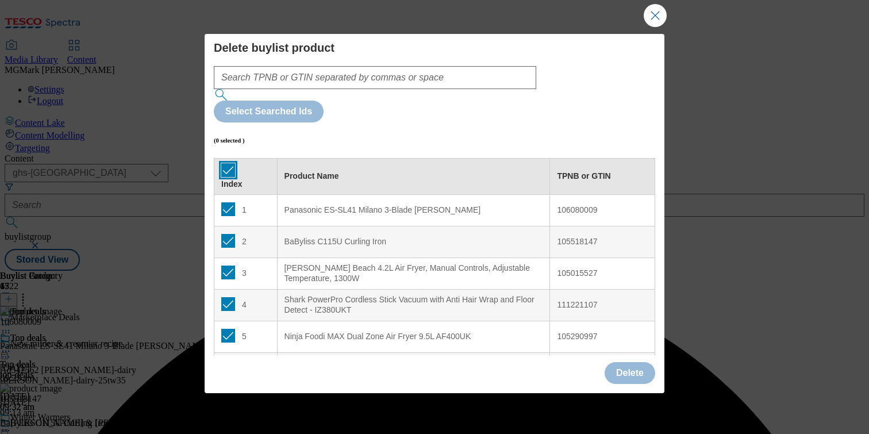
checkbox input "true"
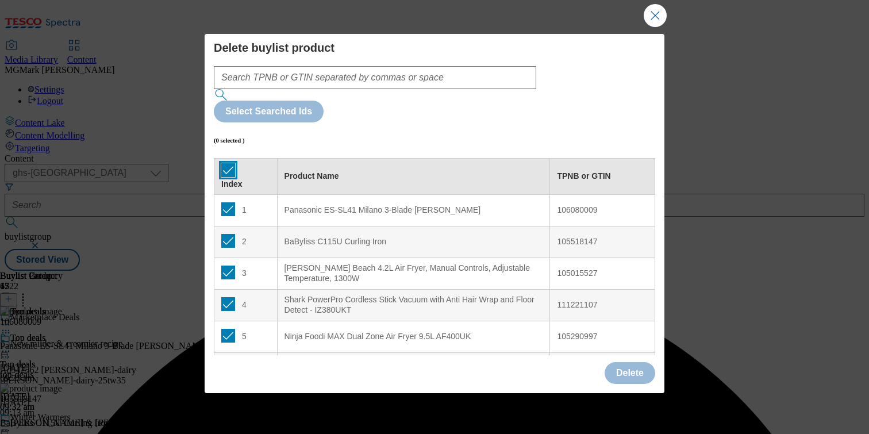
checkbox input "true"
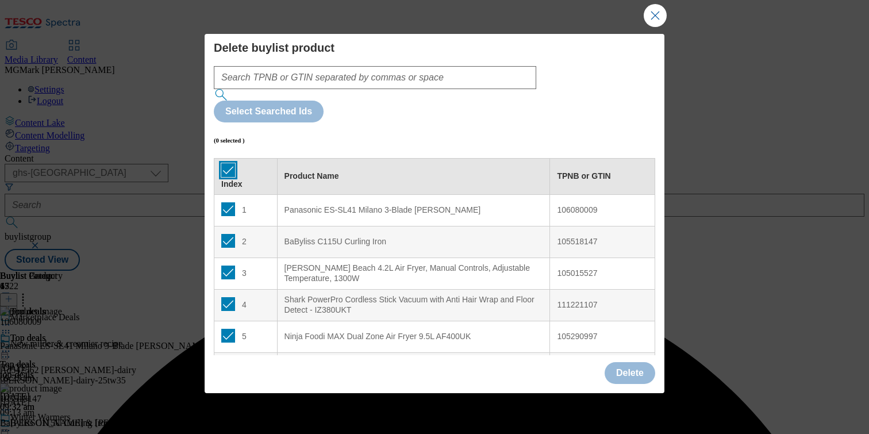
checkbox input "true"
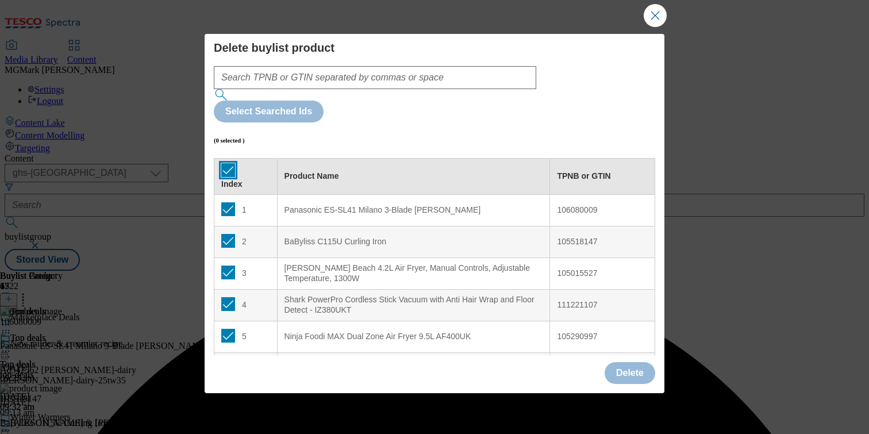
checkbox input "true"
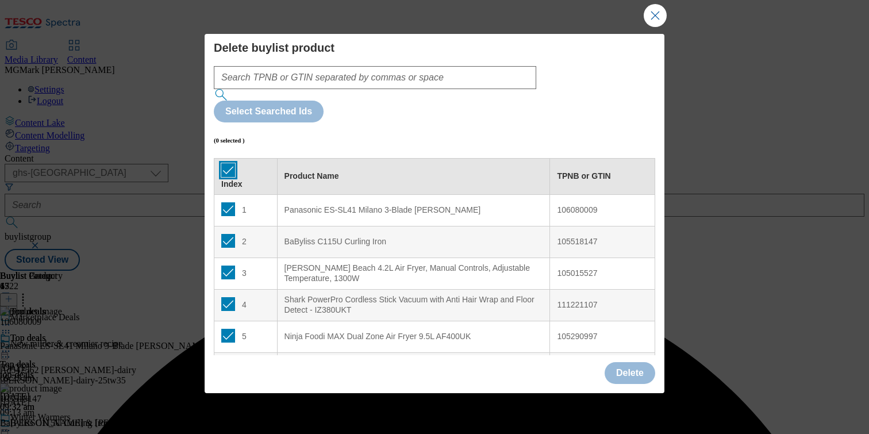
checkbox input "true"
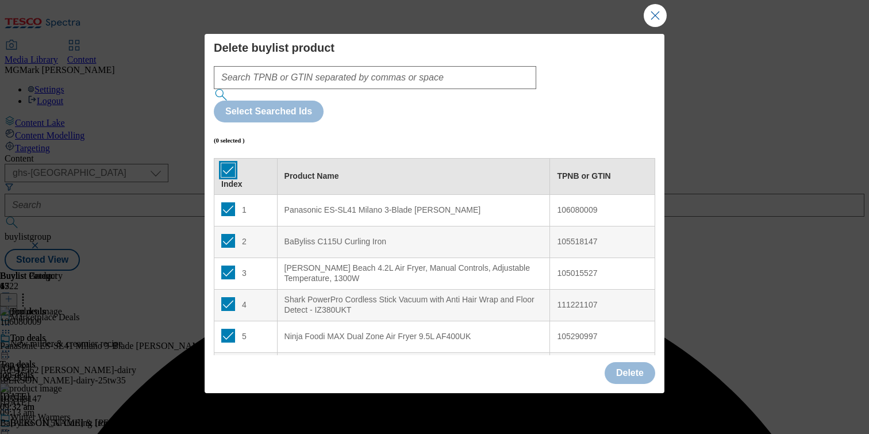
checkbox input "true"
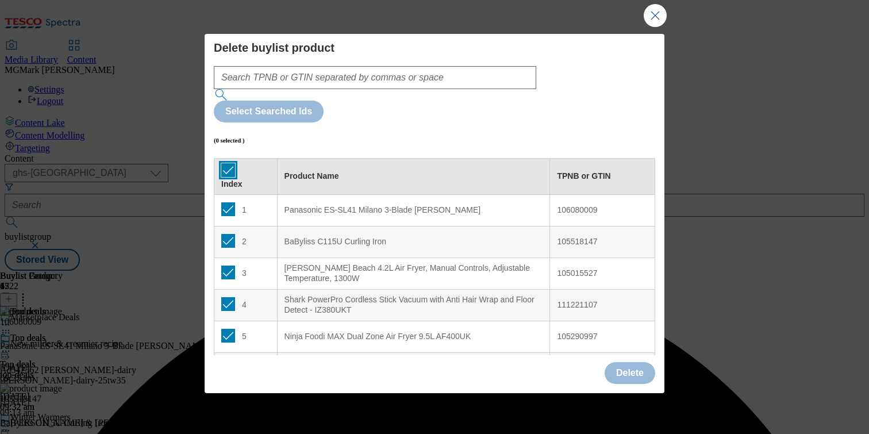
checkbox input "true"
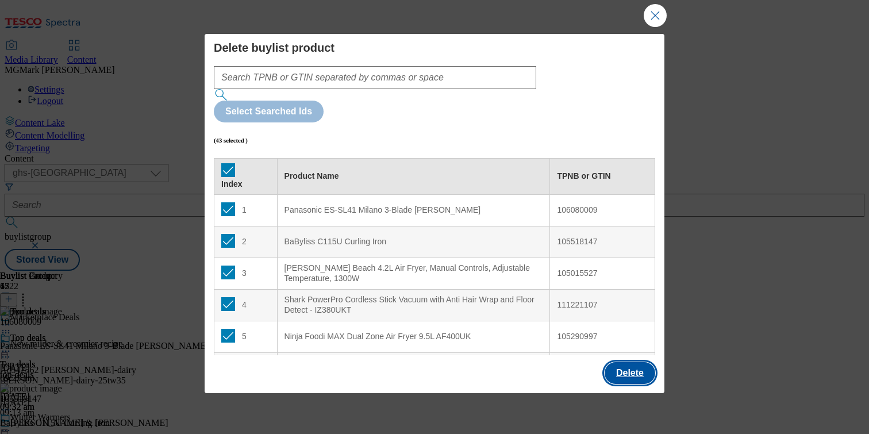
click at [629, 371] on button "Delete" at bounding box center [630, 373] width 51 height 22
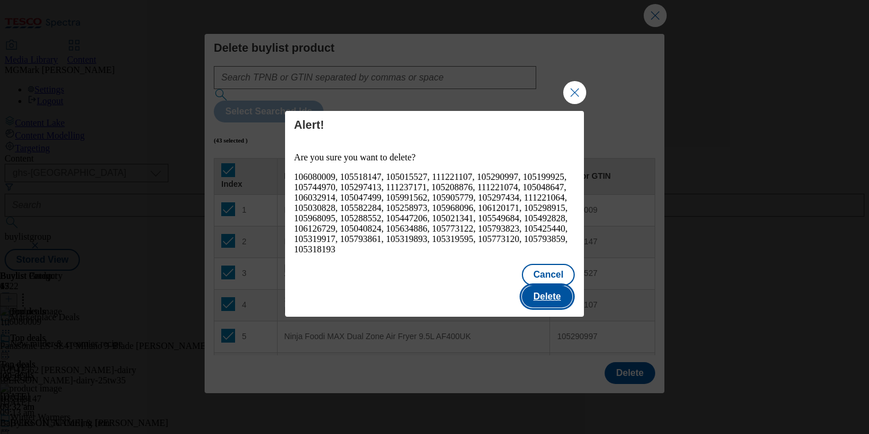
click at [553, 286] on button "Delete" at bounding box center [547, 297] width 51 height 22
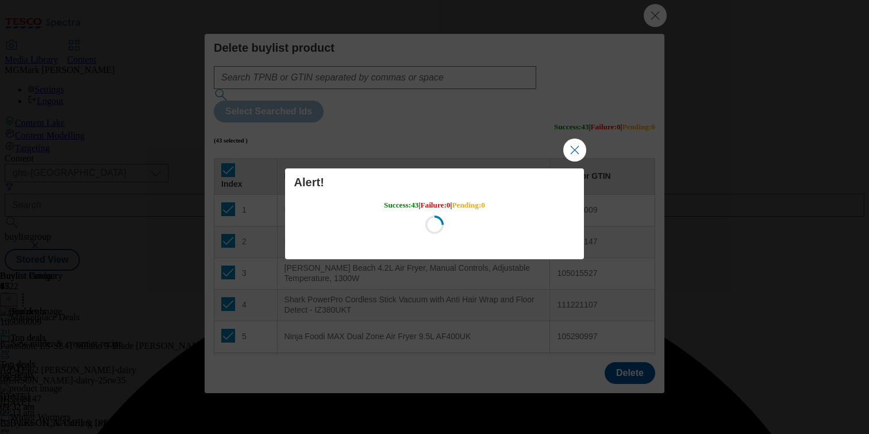
scroll to position [0, 0]
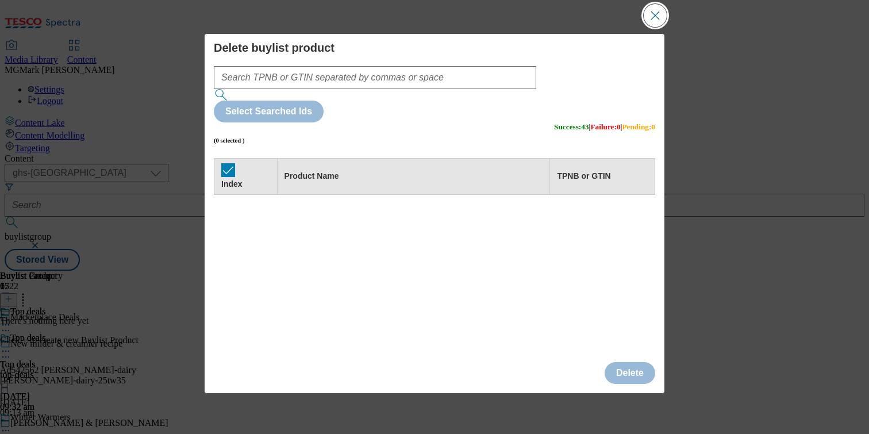
click at [656, 18] on button "Close Modal" at bounding box center [655, 15] width 23 height 23
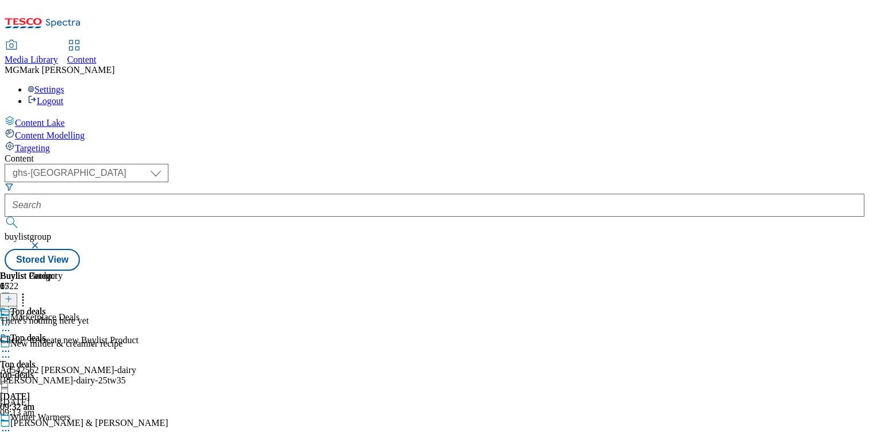
scroll to position [0, 151]
click at [13, 295] on icon at bounding box center [9, 299] width 8 height 8
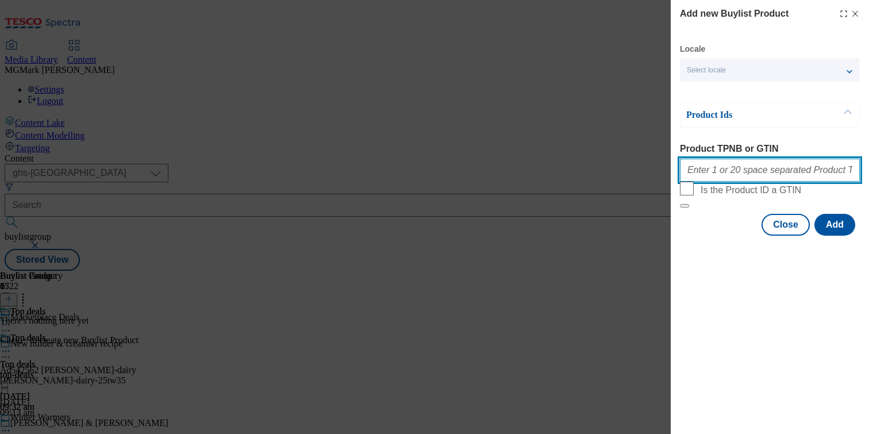
click at [708, 177] on input "Product TPNB or GTIN" at bounding box center [770, 170] width 180 height 23
paste input "105015528 105015522 105968125 105234814 105234873 106125237 105234832 105234892…"
type input "105015528 105015522 105968125 105234814 105234873 106125237 105234832 105234892…"
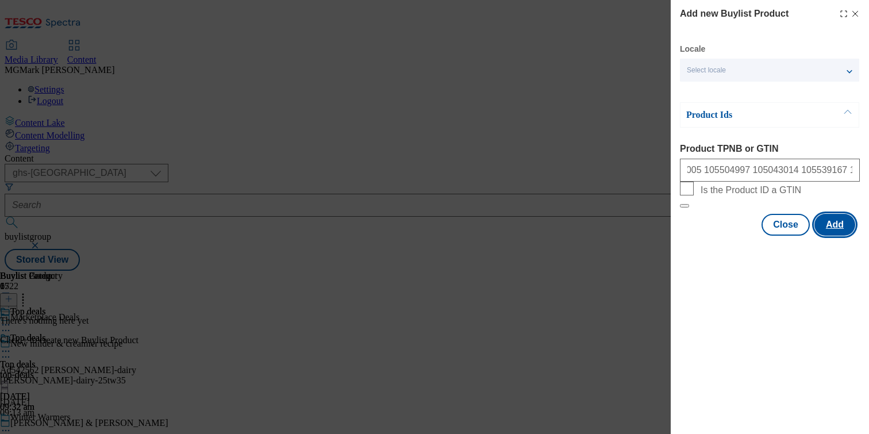
scroll to position [0, 0]
click at [829, 236] on button "Add" at bounding box center [835, 225] width 41 height 22
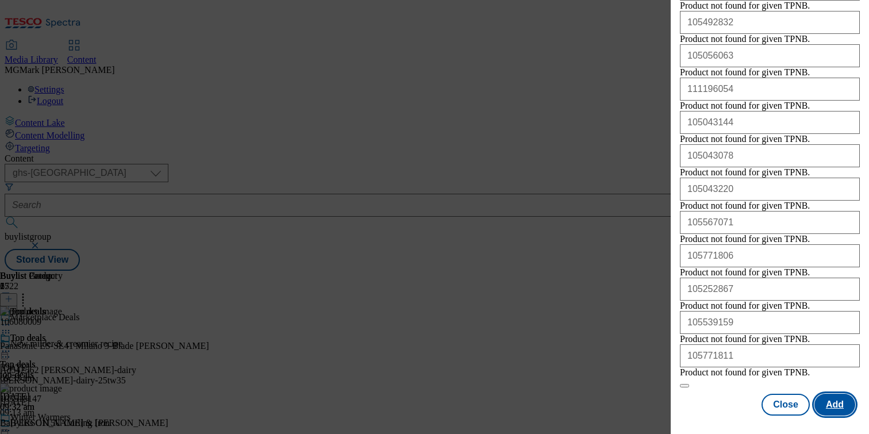
scroll to position [2215, 0]
click at [787, 405] on button "Close" at bounding box center [786, 405] width 48 height 22
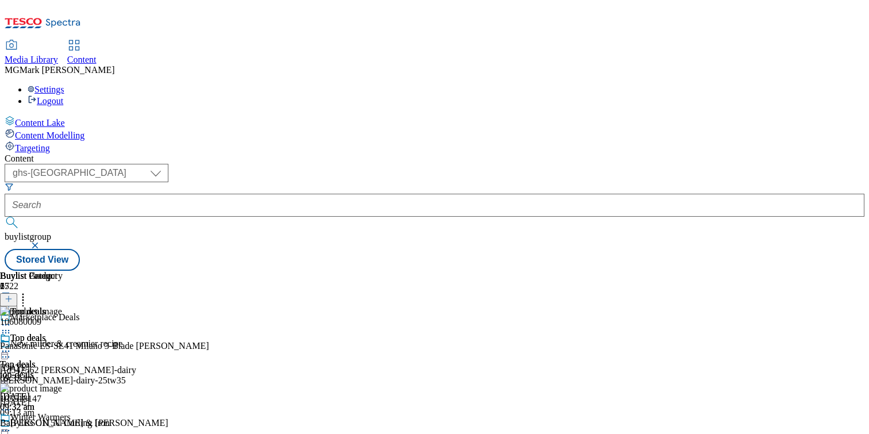
scroll to position [0, 151]
click at [13, 295] on icon at bounding box center [9, 299] width 8 height 8
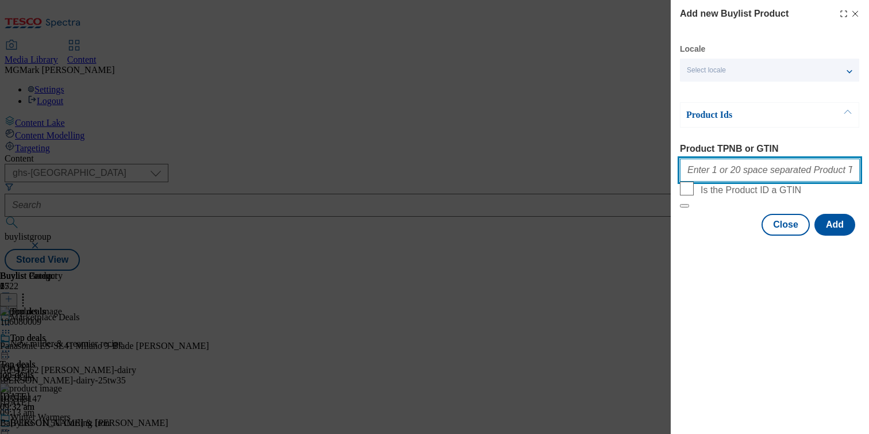
click at [795, 175] on input "Product TPNB or GTIN" at bounding box center [770, 170] width 180 height 23
paste input "105015528 105015522 105968125 105234814 105234873 106125237 105234832 105234892…"
type input "105015528 105015522 105968125 105234814 105234873 106125237 105234832 105234892…"
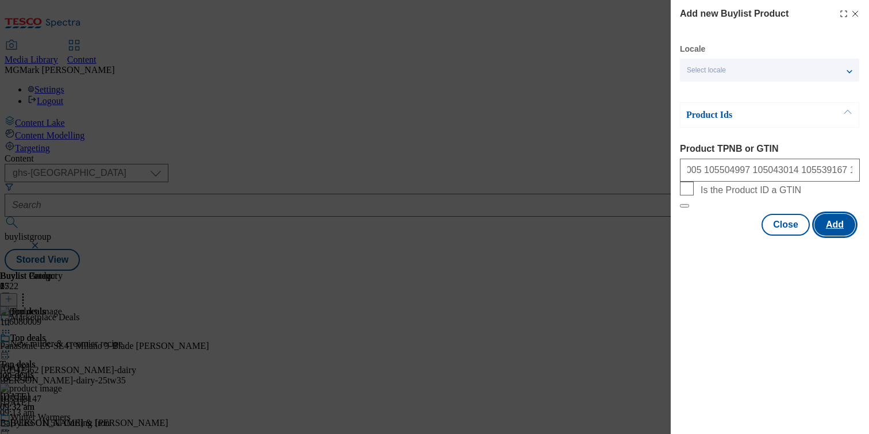
scroll to position [0, 0]
click at [833, 236] on button "Add" at bounding box center [835, 225] width 41 height 22
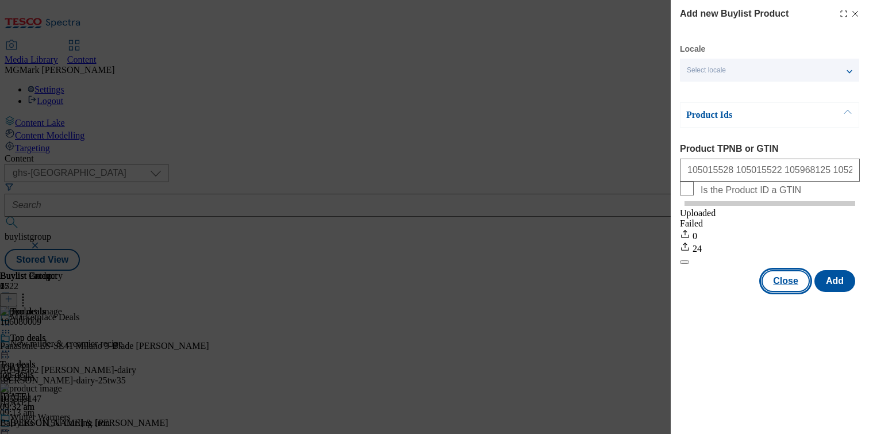
click at [792, 292] on button "Close" at bounding box center [786, 281] width 48 height 22
